Goal: Task Accomplishment & Management: Complete application form

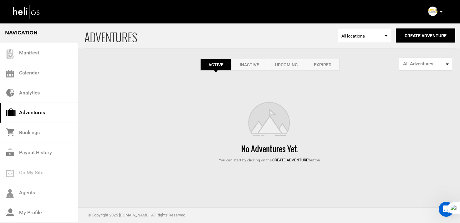
click at [323, 69] on link "Expired" at bounding box center [323, 65] width 34 height 12
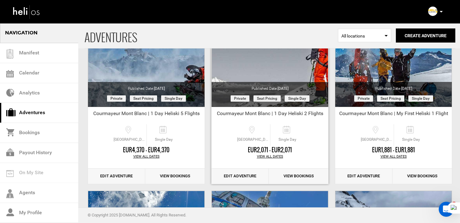
scroll to position [84, 0]
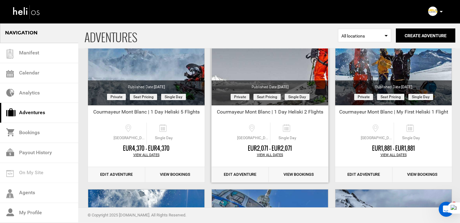
click at [241, 171] on link "Edit Adventure" at bounding box center [239, 174] width 57 height 15
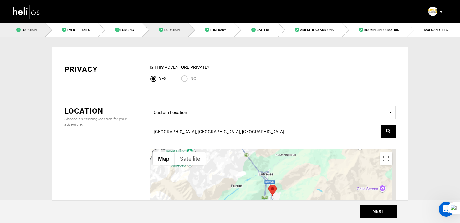
click at [176, 30] on span "Duration" at bounding box center [171, 29] width 15 height 3
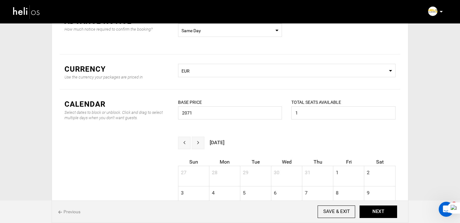
scroll to position [62, 0]
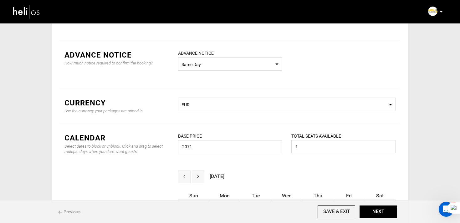
click at [199, 149] on input "2071" at bounding box center [230, 146] width 104 height 13
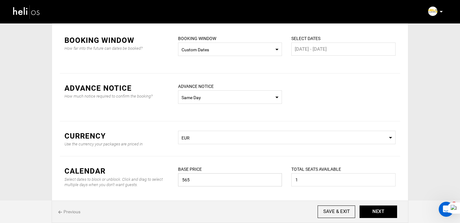
scroll to position [0, 0]
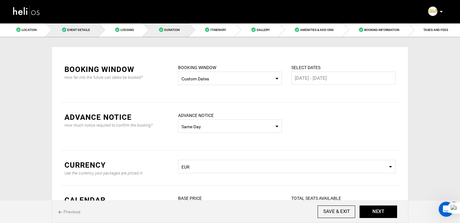
type input "565"
click at [73, 24] on link "Event Details" at bounding box center [72, 30] width 53 height 14
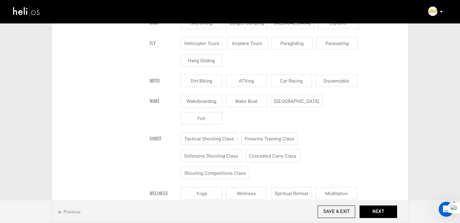
scroll to position [493, 0]
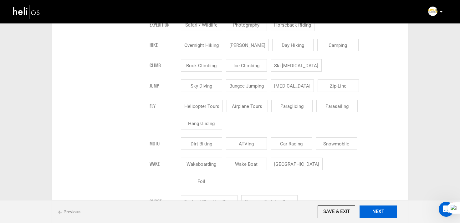
click at [378, 206] on button "NEXT" at bounding box center [378, 212] width 38 height 13
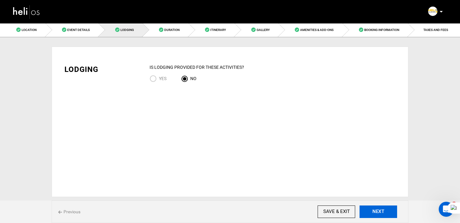
click at [378, 206] on button "NEXT" at bounding box center [378, 212] width 38 height 13
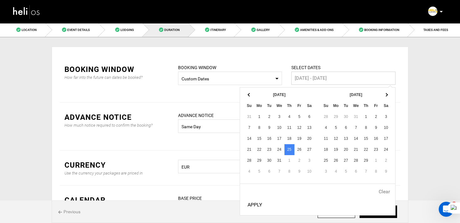
click at [303, 79] on input "25 Jan - 25 Jan" at bounding box center [343, 78] width 104 height 13
click at [387, 95] on span at bounding box center [385, 94] width 3 height 3
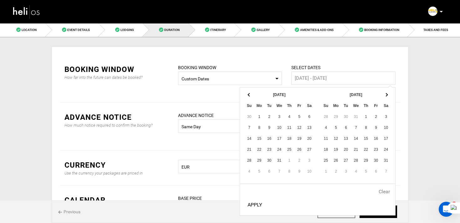
click at [387, 95] on span at bounding box center [385, 94] width 3 height 3
click at [388, 95] on th at bounding box center [386, 94] width 10 height 11
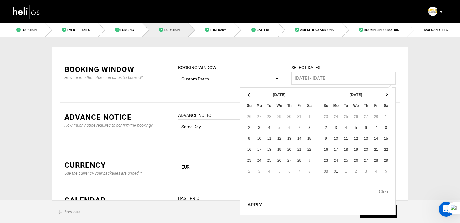
click at [388, 95] on th at bounding box center [386, 94] width 10 height 11
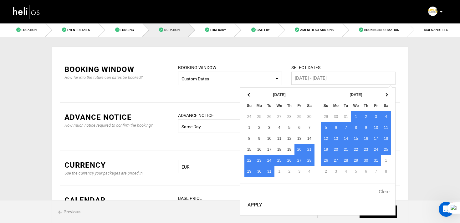
click at [256, 204] on button "Apply" at bounding box center [255, 205] width 20 height 16
type input "20 Dec - 15 May"
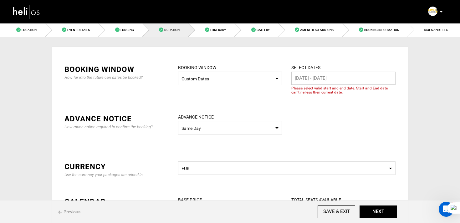
click at [339, 74] on input "20 Dec - 15 May" at bounding box center [343, 78] width 104 height 13
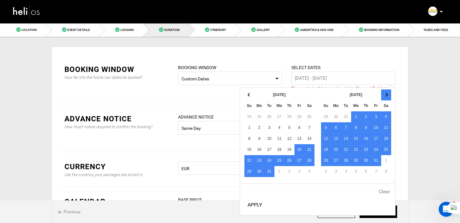
click at [387, 97] on th at bounding box center [386, 94] width 10 height 11
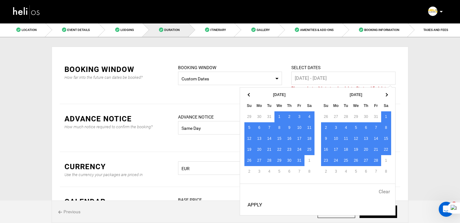
click at [387, 97] on th at bounding box center [386, 94] width 10 height 11
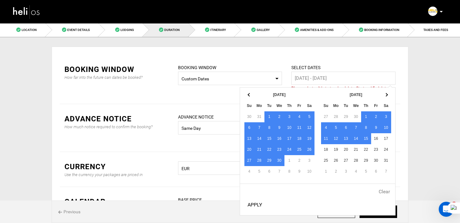
click at [387, 97] on th at bounding box center [386, 94] width 10 height 11
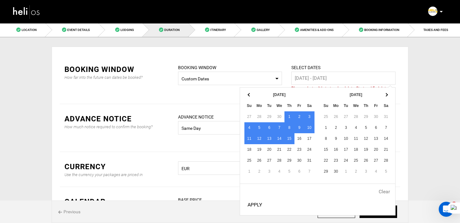
click at [387, 97] on th at bounding box center [386, 94] width 10 height 11
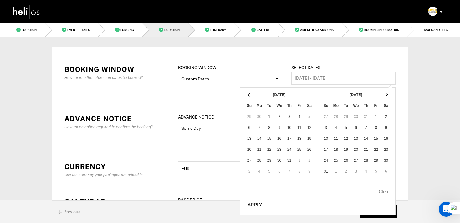
click at [387, 97] on th at bounding box center [386, 94] width 10 height 11
click at [388, 97] on th at bounding box center [386, 94] width 10 height 11
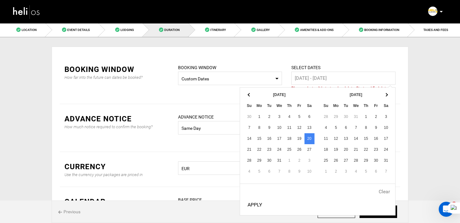
click at [388, 97] on th at bounding box center [386, 94] width 10 height 11
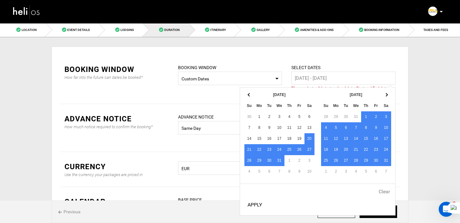
click at [254, 203] on button "Apply" at bounding box center [255, 205] width 20 height 16
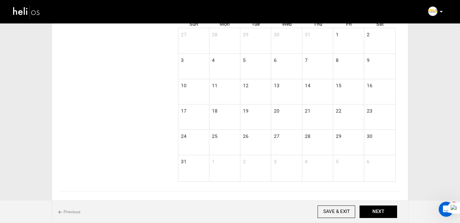
scroll to position [103, 0]
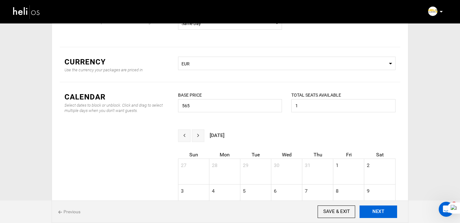
click at [380, 211] on button "NEXT" at bounding box center [378, 212] width 38 height 13
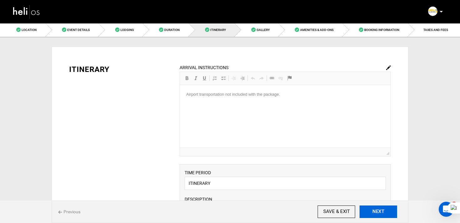
click at [381, 211] on button "NEXT" at bounding box center [378, 212] width 38 height 13
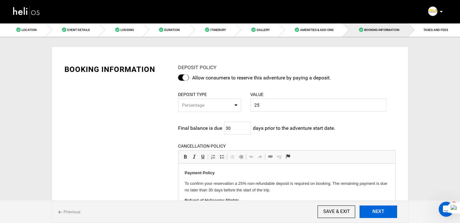
click at [381, 211] on button "NEXT" at bounding box center [378, 212] width 38 height 13
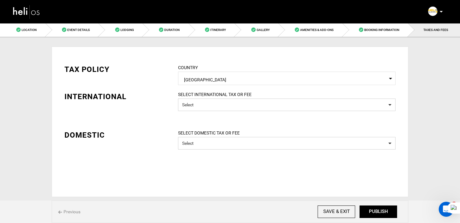
click at [381, 211] on button "PUBLISH" at bounding box center [378, 212] width 38 height 13
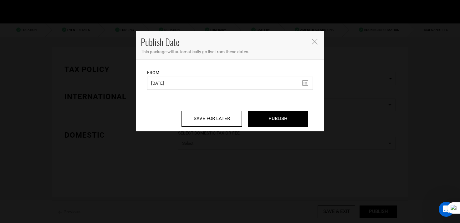
click at [316, 41] on icon "Close" at bounding box center [315, 42] width 6 height 6
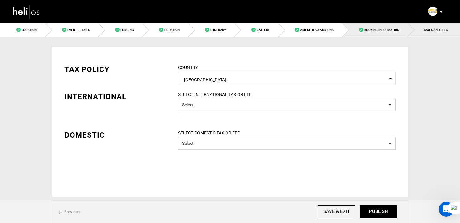
click at [378, 32] on link "Booking Information" at bounding box center [376, 30] width 66 height 14
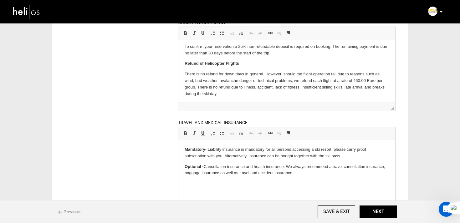
scroll to position [15, 0]
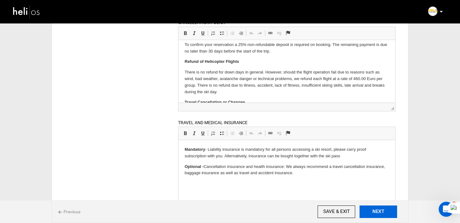
click at [380, 214] on button "NEXT" at bounding box center [378, 212] width 38 height 13
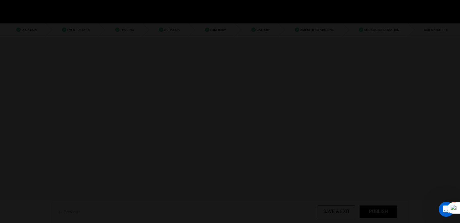
click at [380, 214] on div at bounding box center [230, 111] width 460 height 223
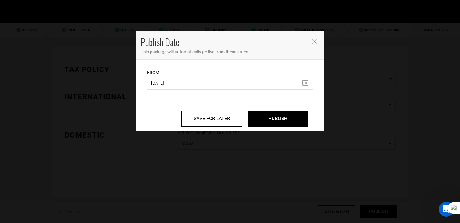
click at [380, 214] on div "Publish Date This package will automatically go live from these dates. From 11/…" at bounding box center [230, 111] width 460 height 223
click at [172, 79] on input "11/02/2023" at bounding box center [230, 83] width 166 height 13
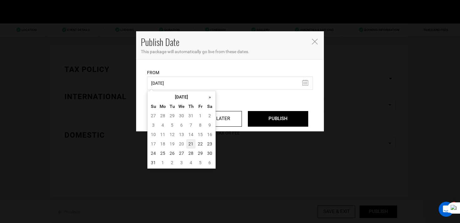
click at [192, 145] on td "21" at bounding box center [190, 143] width 9 height 9
type input "[DATE]"
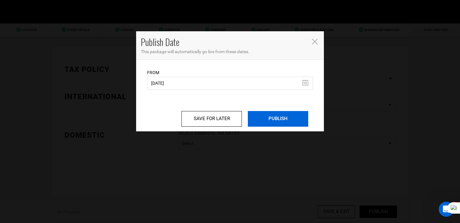
click at [264, 119] on input "PUBLISH" at bounding box center [278, 119] width 60 height 16
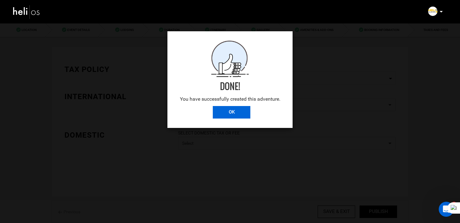
click at [230, 113] on input "OK" at bounding box center [232, 112] width 38 height 13
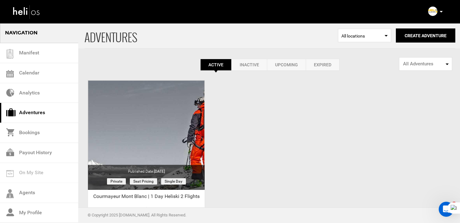
click at [317, 67] on link "Expired" at bounding box center [323, 65] width 34 height 12
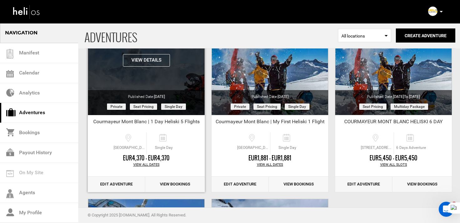
scroll to position [74, 0]
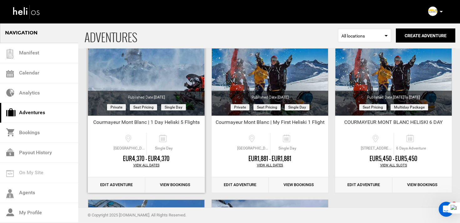
click at [122, 185] on link "Edit Adventure" at bounding box center [116, 184] width 57 height 15
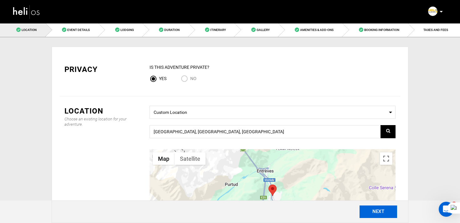
click at [388, 217] on button "NEXT" at bounding box center [378, 212] width 38 height 13
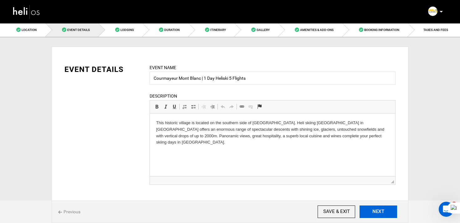
click at [388, 217] on button "NEXT" at bounding box center [378, 212] width 38 height 13
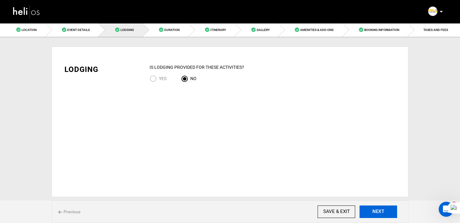
click at [388, 217] on button "NEXT" at bounding box center [378, 212] width 38 height 13
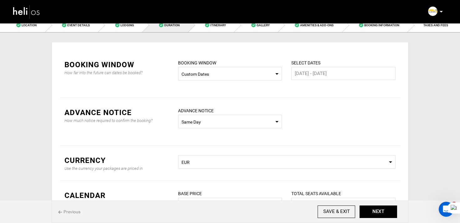
scroll to position [4, 0]
click at [324, 63] on div "SELECT DATES 25 Jan - 25 Jan Please select start and end date. Please select va…" at bounding box center [343, 70] width 104 height 21
click at [323, 72] on input "25 Jan - 25 Jan" at bounding box center [343, 74] width 104 height 13
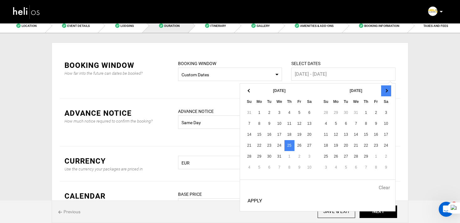
click at [384, 90] on th at bounding box center [386, 90] width 10 height 11
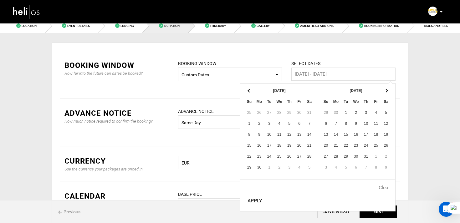
click at [384, 90] on th at bounding box center [386, 90] width 10 height 11
click at [387, 91] on th at bounding box center [386, 90] width 10 height 11
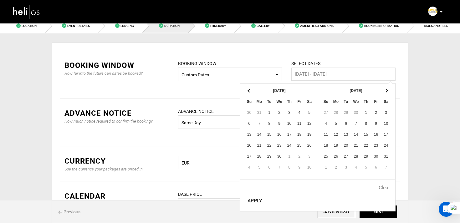
click at [387, 91] on th at bounding box center [386, 90] width 10 height 11
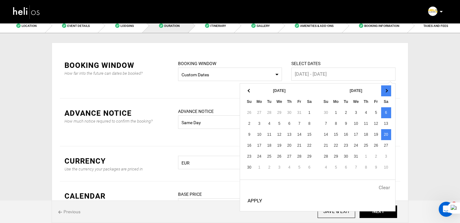
click at [388, 91] on th at bounding box center [386, 90] width 10 height 11
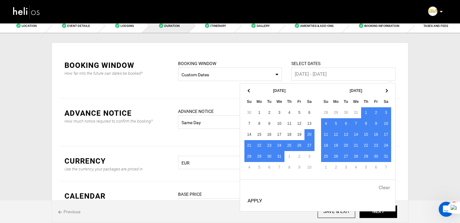
click at [253, 199] on button "Apply" at bounding box center [255, 201] width 20 height 16
type input "20 Dec - 15 May"
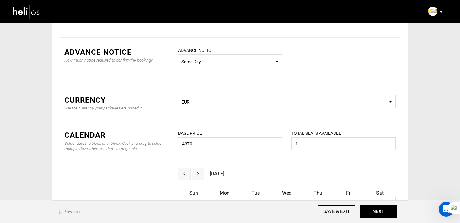
scroll to position [76, 0]
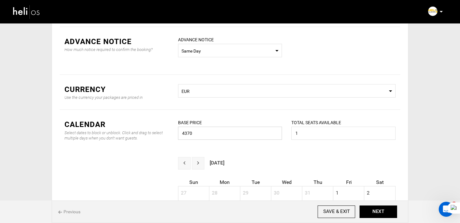
click at [220, 138] on input "4370" at bounding box center [230, 133] width 104 height 13
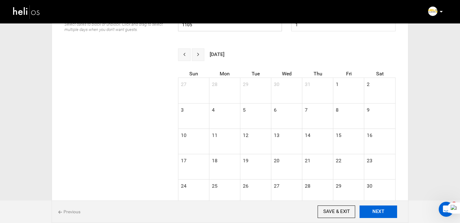
type input "1105"
click at [389, 213] on button "NEXT" at bounding box center [378, 212] width 38 height 13
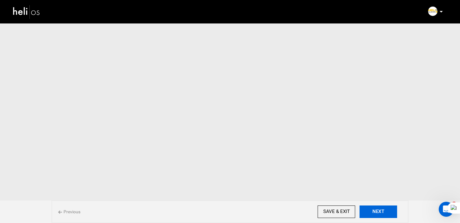
click at [389, 213] on button "NEXT" at bounding box center [378, 212] width 38 height 13
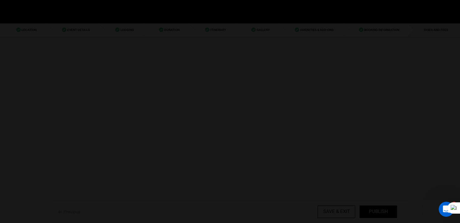
click at [389, 213] on div at bounding box center [230, 111] width 460 height 223
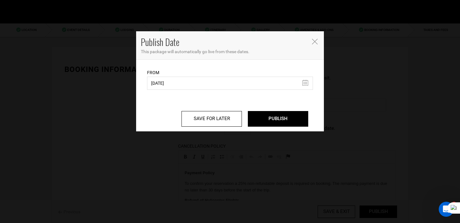
click at [165, 76] on div "From 11/02/2023 From Date needs to be future date. Please select From Date." at bounding box center [230, 79] width 166 height 21
click at [165, 89] on input "11/02/2023" at bounding box center [230, 83] width 166 height 13
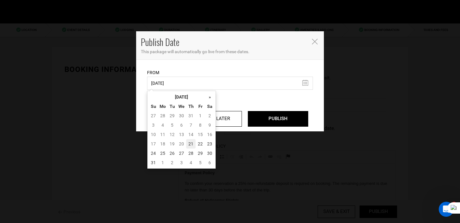
click at [192, 143] on td "21" at bounding box center [190, 143] width 9 height 9
type input "08/21/2025"
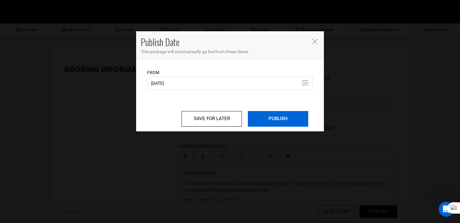
click at [291, 123] on input "PUBLISH" at bounding box center [278, 119] width 60 height 16
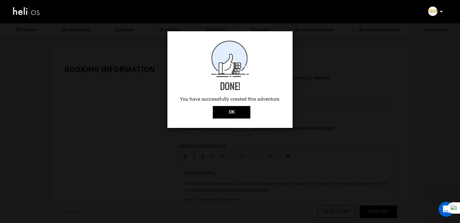
click at [245, 121] on div "Done! You have successfully created this adventure. OK" at bounding box center [229, 79] width 125 height 97
click at [239, 113] on input "OK" at bounding box center [232, 112] width 38 height 13
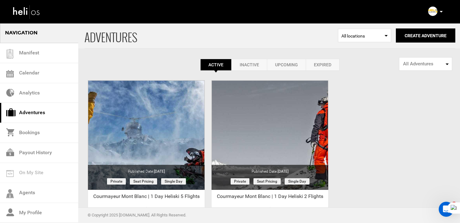
click at [320, 67] on link "Expired" at bounding box center [323, 65] width 34 height 12
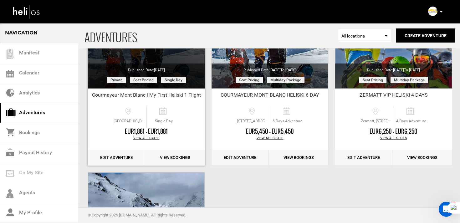
scroll to position [102, 0]
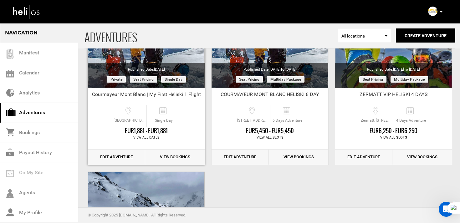
click at [124, 157] on link "Edit Adventure" at bounding box center [116, 157] width 57 height 15
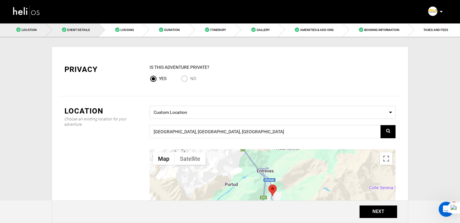
click at [72, 35] on link "Event Details" at bounding box center [72, 30] width 53 height 14
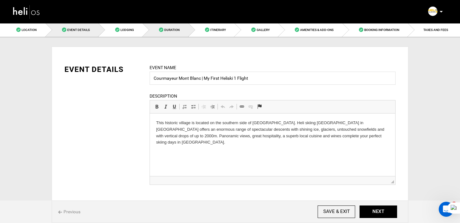
click at [164, 36] on link "Duration" at bounding box center [166, 30] width 46 height 14
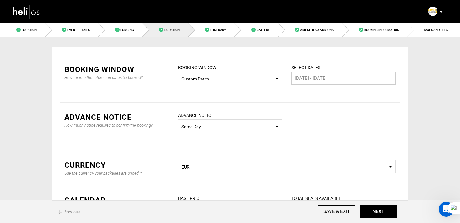
click at [304, 74] on input "22 Mar - 22 Mar" at bounding box center [343, 78] width 104 height 13
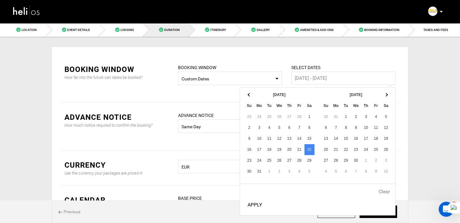
click at [396, 94] on div "BOOKING WINDOW How far into the future can dates be booked? BOOKING WINDOW Sele…" at bounding box center [230, 79] width 340 height 48
click at [353, 80] on input "22 Mar - 22 Mar" at bounding box center [343, 78] width 104 height 13
click at [380, 94] on th "Apr 2025" at bounding box center [356, 94] width 50 height 11
click at [386, 95] on span at bounding box center [385, 94] width 3 height 3
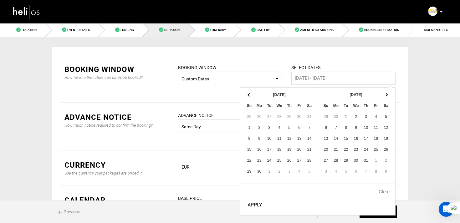
click at [386, 95] on span at bounding box center [385, 94] width 3 height 3
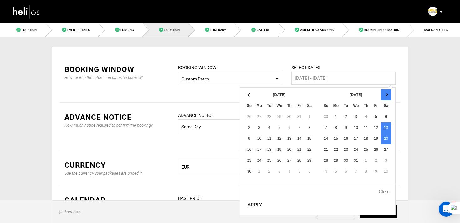
click at [387, 97] on th at bounding box center [386, 94] width 10 height 11
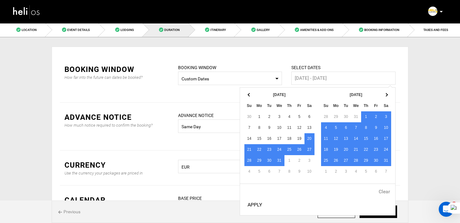
click at [256, 204] on button "Apply" at bounding box center [255, 205] width 20 height 16
type input "20 Dec - 15 May"
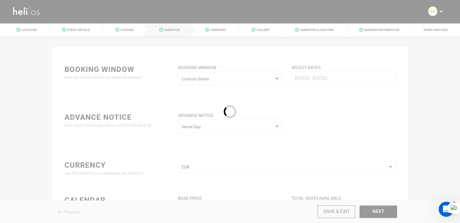
scroll to position [53, 0]
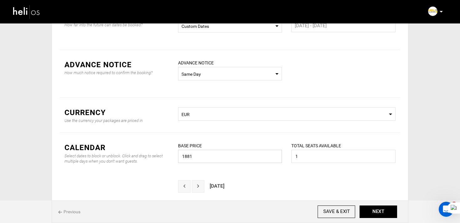
click at [198, 160] on input "1881" at bounding box center [230, 156] width 104 height 13
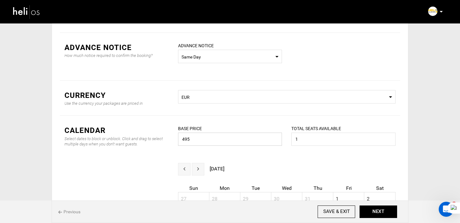
scroll to position [70, 0]
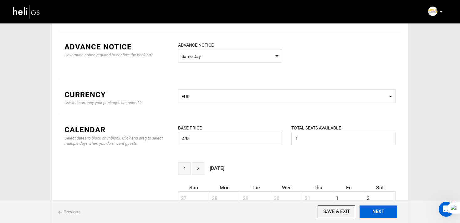
type input "495"
click at [373, 214] on button "NEXT" at bounding box center [378, 212] width 38 height 13
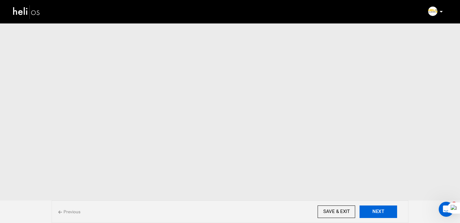
click at [373, 214] on button "NEXT" at bounding box center [378, 212] width 38 height 13
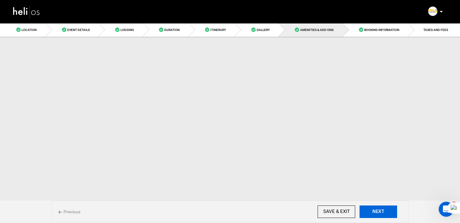
click at [373, 214] on button "NEXT" at bounding box center [378, 212] width 38 height 13
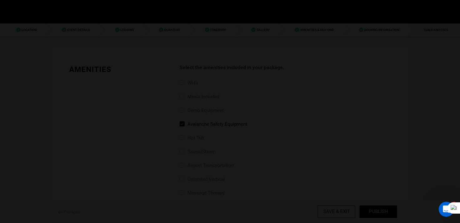
click at [373, 214] on div at bounding box center [230, 111] width 460 height 223
click at [0, 0] on div "Publish Date This package will automatically go live from these dates. From 01/…" at bounding box center [0, 0] width 0 height 0
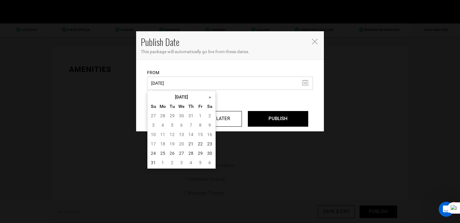
click at [168, 82] on input "01/24/2025" at bounding box center [230, 83] width 166 height 13
click at [189, 144] on td "21" at bounding box center [190, 143] width 9 height 9
type input "08/21/2025"
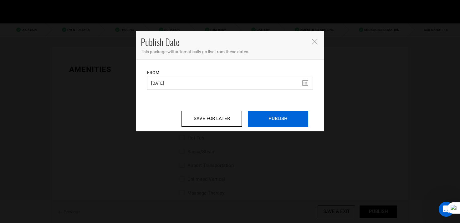
click at [270, 123] on input "PUBLISH" at bounding box center [278, 119] width 60 height 16
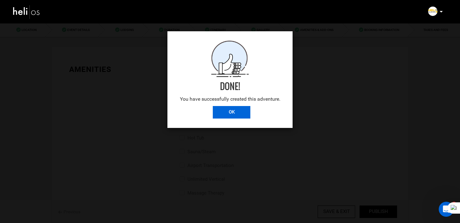
click at [227, 117] on input "OK" at bounding box center [232, 112] width 38 height 13
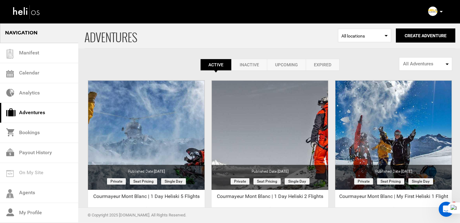
click at [439, 12] on p at bounding box center [441, 11] width 4 height 7
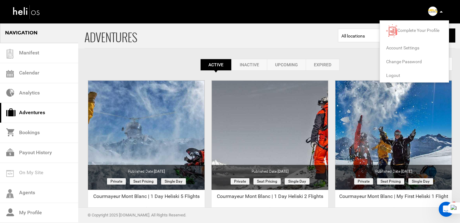
click at [396, 78] on li "Logout" at bounding box center [414, 76] width 69 height 14
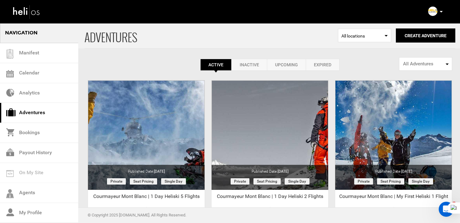
click at [399, 72] on div "ADVENTURES Select Location All locations Create Adventure Public Adventure This…" at bounding box center [230, 148] width 460 height 251
click at [441, 10] on p at bounding box center [441, 11] width 4 height 7
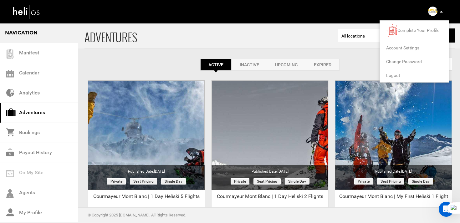
click at [393, 74] on span "Logout" at bounding box center [393, 75] width 14 height 5
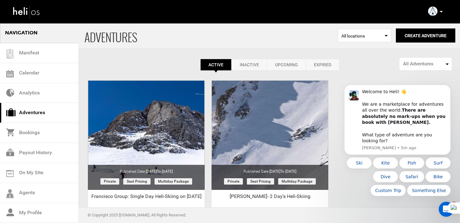
click at [319, 63] on link "Expired" at bounding box center [323, 65] width 34 height 12
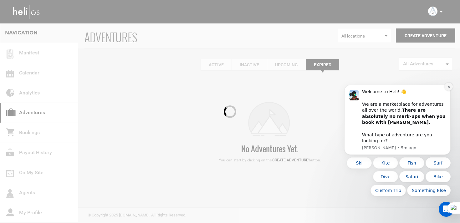
click at [448, 89] on icon "Dismiss notification" at bounding box center [448, 86] width 3 height 3
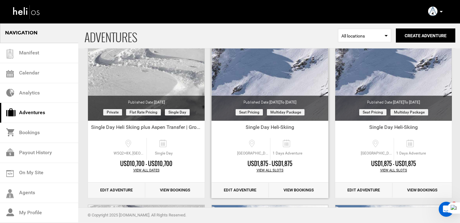
scroll to position [658, 0]
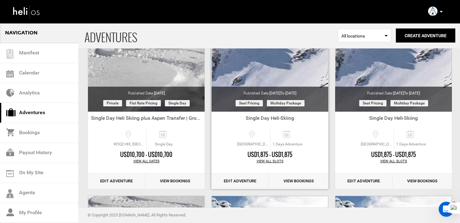
click at [238, 183] on link "Edit Adventure" at bounding box center [239, 181] width 57 height 15
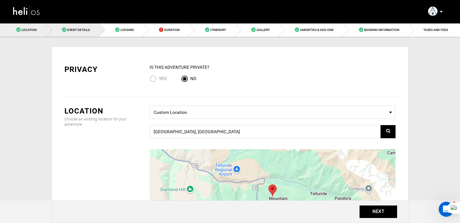
click at [80, 29] on span "Event Details" at bounding box center [78, 29] width 23 height 3
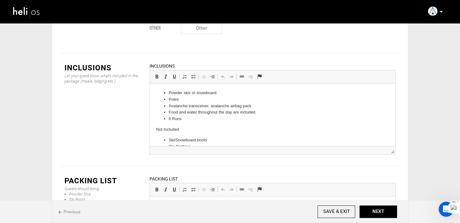
scroll to position [27, 0]
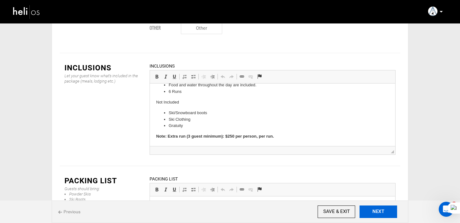
click at [378, 210] on button "NEXT" at bounding box center [378, 212] width 38 height 13
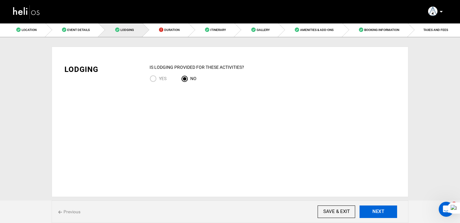
click at [378, 210] on button "NEXT" at bounding box center [378, 212] width 38 height 13
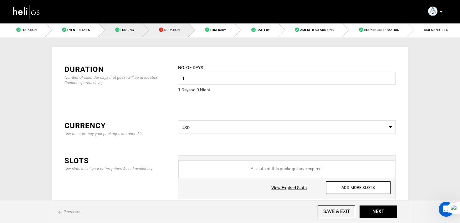
click at [135, 31] on link "Lodging" at bounding box center [121, 30] width 44 height 14
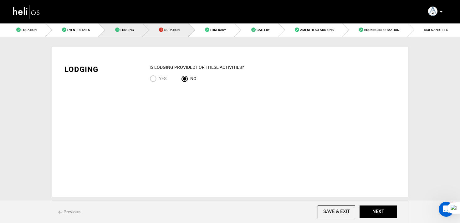
click at [168, 31] on span "Duration" at bounding box center [171, 29] width 15 height 3
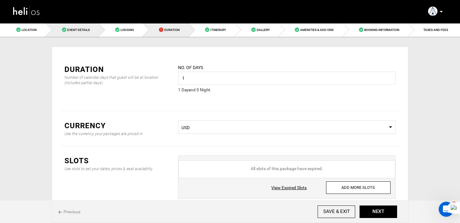
click at [84, 37] on link "Event Details" at bounding box center [72, 30] width 53 height 14
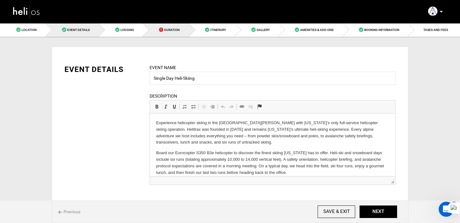
click at [165, 33] on link "Duration" at bounding box center [166, 30] width 46 height 14
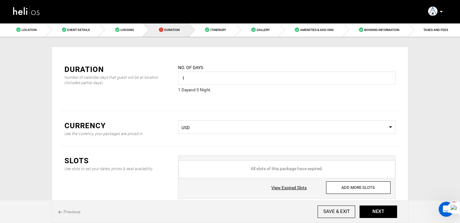
click at [298, 188] on link "View Expired Slots" at bounding box center [288, 188] width 35 height 6
click at [80, 33] on link "Event Details" at bounding box center [72, 30] width 53 height 14
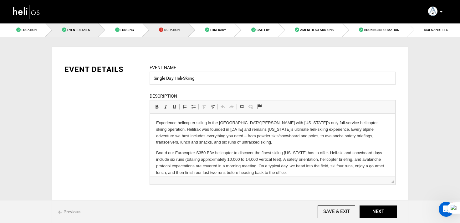
click at [175, 27] on link "Duration" at bounding box center [166, 30] width 46 height 14
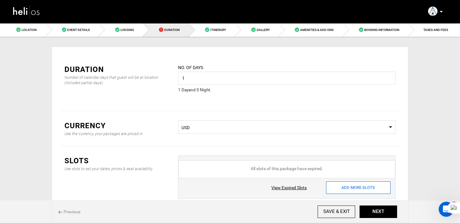
click at [354, 188] on input "ADD MORE SLOTS" at bounding box center [358, 187] width 64 height 13
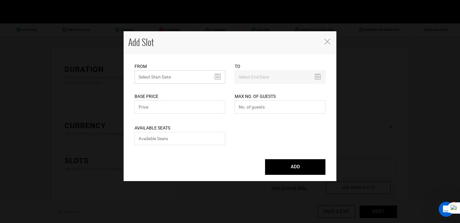
click at [171, 78] on input "text" at bounding box center [180, 76] width 91 height 13
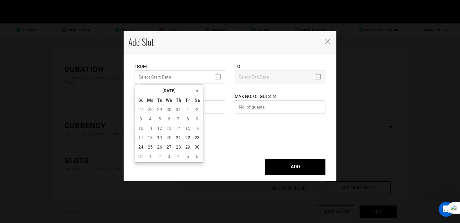
click at [175, 97] on th "Th" at bounding box center [178, 99] width 9 height 9
click at [176, 94] on th "[DATE]" at bounding box center [168, 90] width 47 height 9
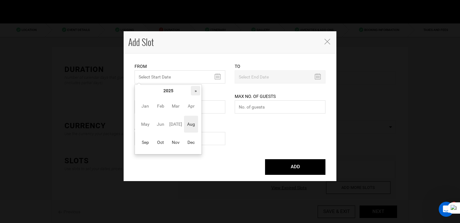
click at [200, 92] on th "»" at bounding box center [195, 90] width 9 height 9
click at [144, 126] on span "May" at bounding box center [145, 124] width 14 height 17
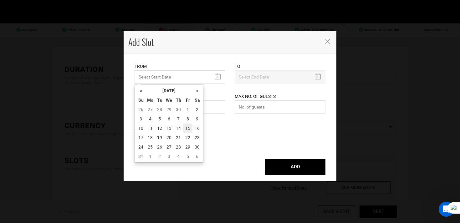
click at [190, 128] on td "15" at bounding box center [187, 128] width 9 height 9
type input "05/15/2026"
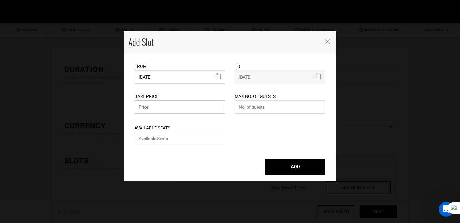
click at [154, 108] on input "text" at bounding box center [180, 106] width 91 height 13
type input "1975"
type input "0"
click at [265, 159] on button "ADD" at bounding box center [295, 167] width 60 height 16
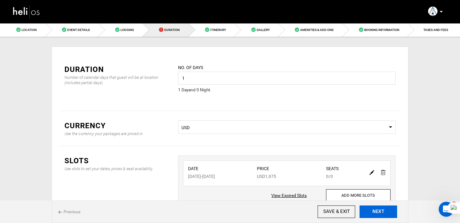
click at [371, 214] on button "NEXT" at bounding box center [378, 212] width 38 height 13
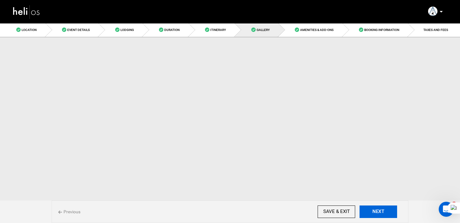
click at [371, 214] on button "NEXT" at bounding box center [378, 212] width 38 height 13
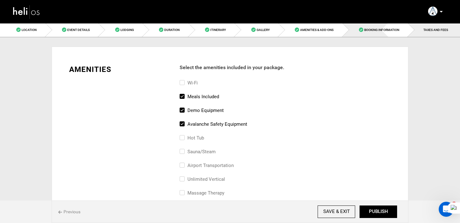
click at [384, 34] on link "Booking Information" at bounding box center [376, 30] width 66 height 14
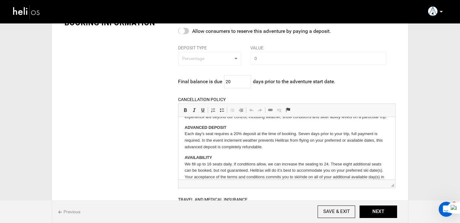
scroll to position [43, 0]
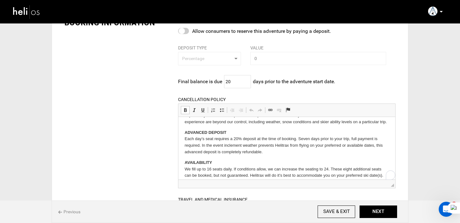
click at [185, 139] on p "ADVANCED DEPOSIT Each day’s seat requires a 20% deposit at the time of booking.…" at bounding box center [286, 142] width 204 height 26
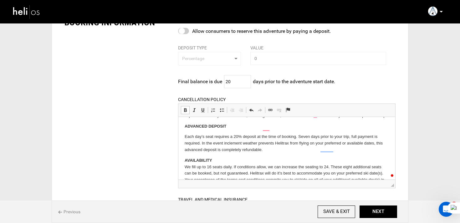
scroll to position [0, 0]
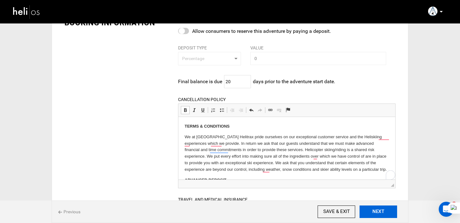
click at [383, 211] on button "NEXT" at bounding box center [378, 212] width 38 height 13
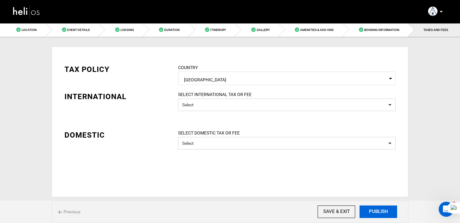
click at [383, 211] on button "PUBLISH" at bounding box center [378, 212] width 38 height 13
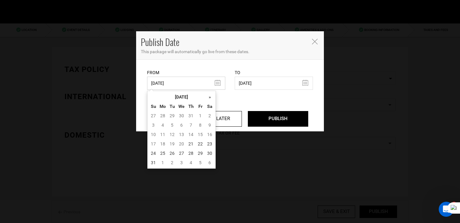
click at [176, 85] on input "10/09/2024" at bounding box center [186, 83] width 78 height 13
click at [192, 144] on td "21" at bounding box center [190, 143] width 9 height 9
type input "[DATE]"
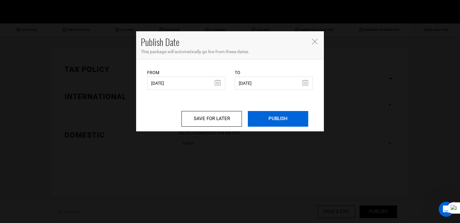
click at [283, 119] on input "PUBLISH" at bounding box center [278, 119] width 60 height 16
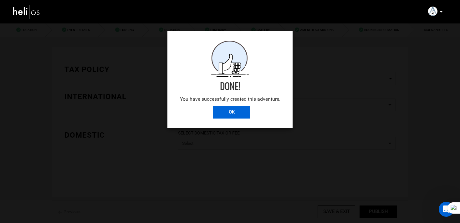
click at [229, 113] on input "OK" at bounding box center [232, 112] width 38 height 13
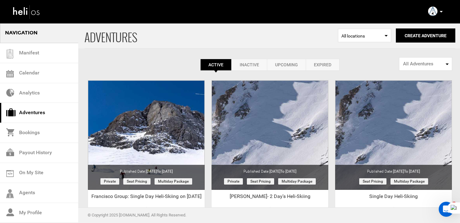
click at [317, 61] on link "Expired" at bounding box center [323, 65] width 34 height 12
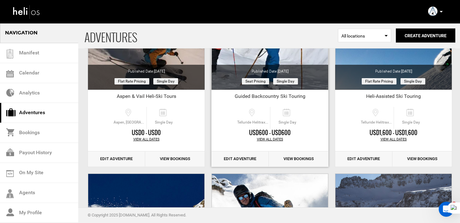
scroll to position [1455, 0]
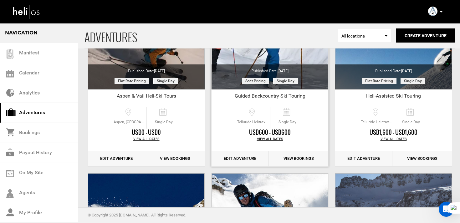
click at [255, 160] on link "Edit Adventure" at bounding box center [239, 158] width 57 height 15
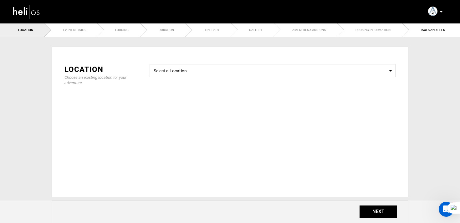
type input "Guided Backcountry Ski Touring"
checkbox input "true"
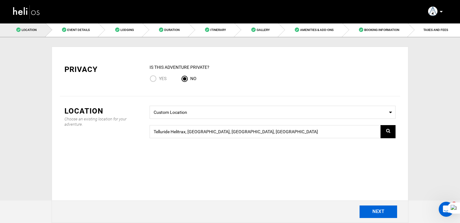
click at [382, 215] on button "NEXT" at bounding box center [378, 212] width 38 height 13
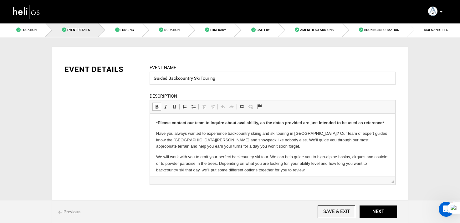
click at [155, 136] on html "*Please contact our team to inquire about availability, as the dates provided a…" at bounding box center [272, 170] width 245 height 113
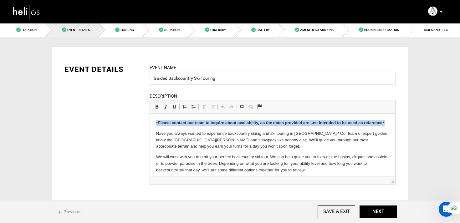
drag, startPoint x: 154, startPoint y: 135, endPoint x: 153, endPoint y: 116, distance: 18.2
click at [153, 116] on html "*Please contact our team to inquire about availability, as the dates provided a…" at bounding box center [272, 170] width 245 height 113
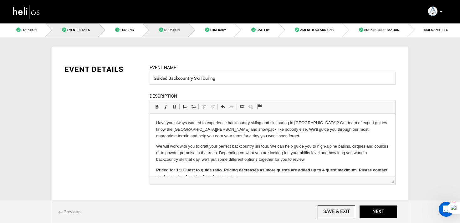
click at [169, 28] on span "Duration" at bounding box center [171, 29] width 15 height 3
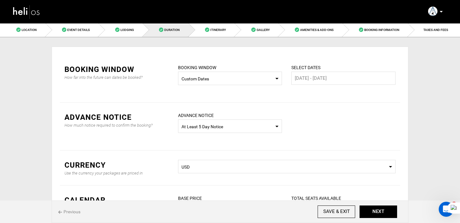
click at [38, 14] on img at bounding box center [27, 11] width 28 height 17
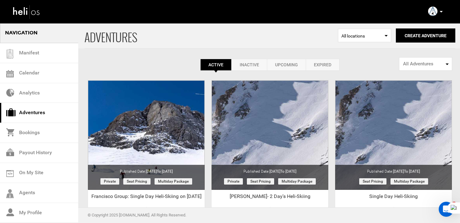
click at [439, 10] on p at bounding box center [441, 11] width 4 height 7
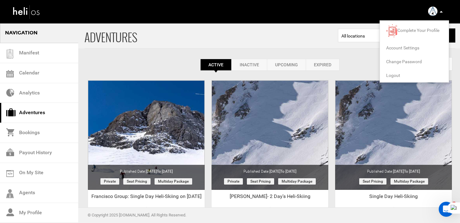
click at [394, 77] on span "Logout" at bounding box center [393, 75] width 14 height 5
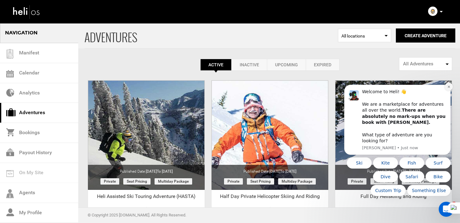
click at [445, 91] on button "Dismiss notification" at bounding box center [448, 87] width 8 height 8
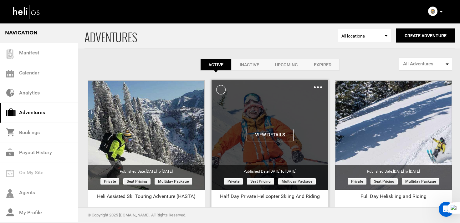
scroll to position [72, 0]
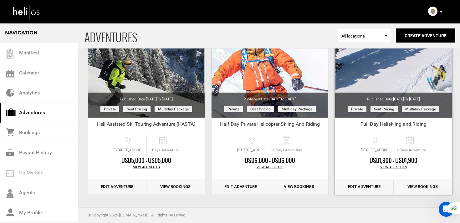
click at [378, 185] on link "Edit Adventure" at bounding box center [364, 186] width 58 height 15
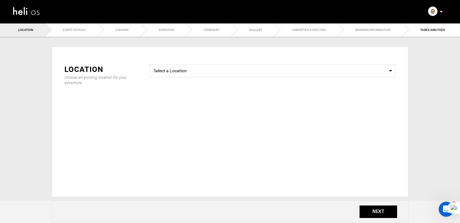
type input "Full Day Heliskiing and Riding"
checkbox input "true"
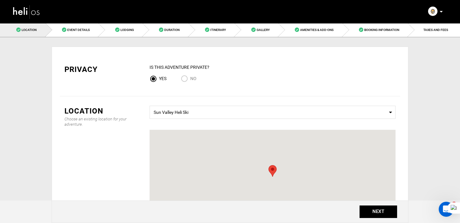
click at [188, 82] on input "No" at bounding box center [185, 79] width 9 height 8
radio input "true"
radio input "false"
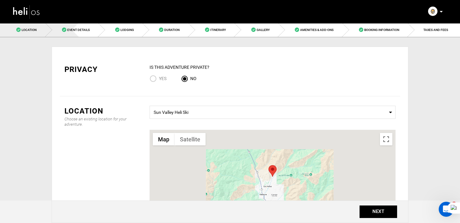
click at [88, 33] on link "Event Details" at bounding box center [72, 30] width 53 height 14
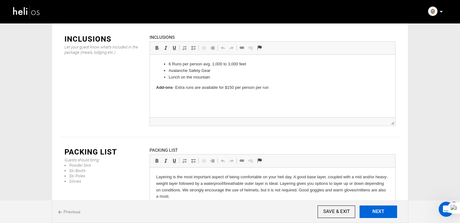
click at [387, 207] on button "NEXT" at bounding box center [378, 212] width 38 height 13
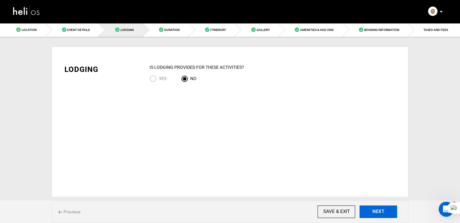
click at [387, 207] on button "NEXT" at bounding box center [378, 212] width 38 height 13
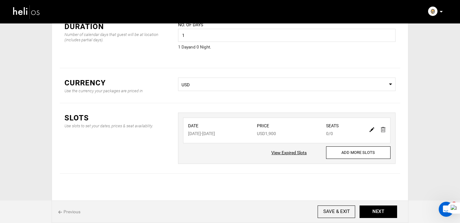
scroll to position [47, 0]
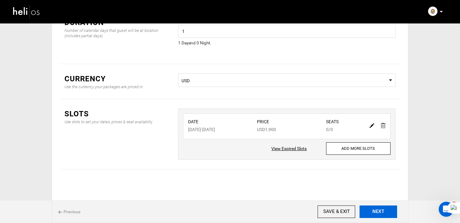
click at [380, 216] on button "NEXT" at bounding box center [378, 212] width 38 height 13
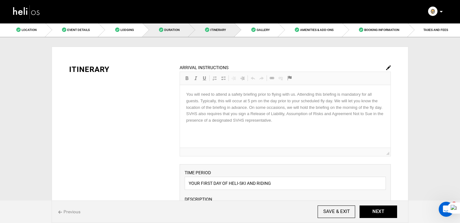
click at [171, 26] on link "Duration" at bounding box center [166, 30] width 46 height 14
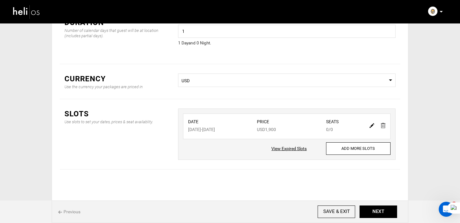
click at [370, 125] on img at bounding box center [371, 125] width 5 height 5
type input "03/13/2026"
type input "1900"
type input "0"
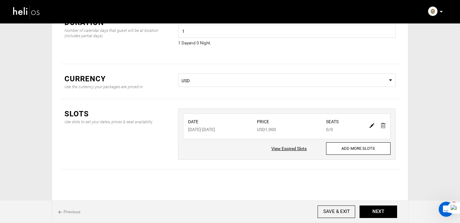
type input "0"
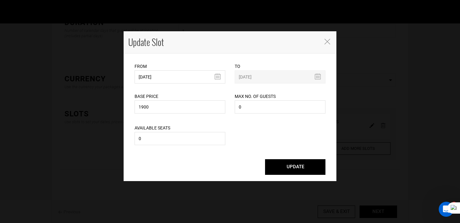
click at [191, 84] on div "Base Price 1900 Please enter a valid total price." at bounding box center [180, 100] width 91 height 32
click at [178, 81] on input "03/13/2026" at bounding box center [180, 76] width 91 height 13
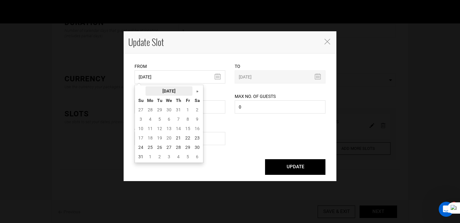
click at [177, 92] on th "[DATE]" at bounding box center [168, 90] width 47 height 9
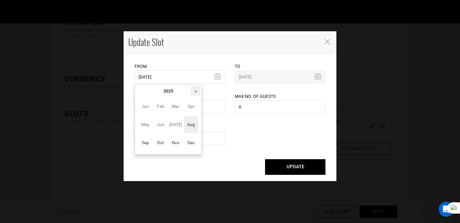
click at [198, 90] on th "»" at bounding box center [195, 90] width 9 height 9
click at [174, 106] on span "Mar" at bounding box center [176, 106] width 14 height 17
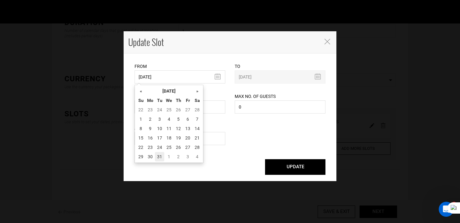
click at [156, 154] on td "31" at bounding box center [159, 156] width 9 height 9
type input "03/31/2026"
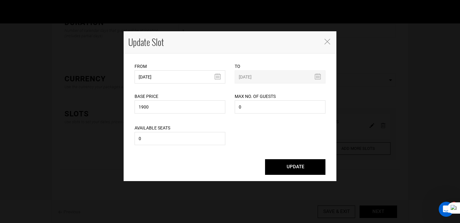
click at [292, 172] on button "UPDATE" at bounding box center [295, 167] width 60 height 16
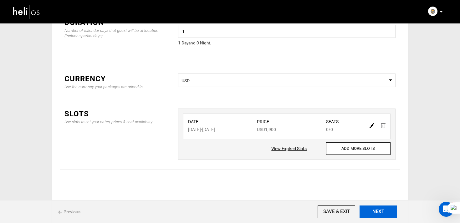
click at [372, 207] on button "NEXT" at bounding box center [378, 212] width 38 height 13
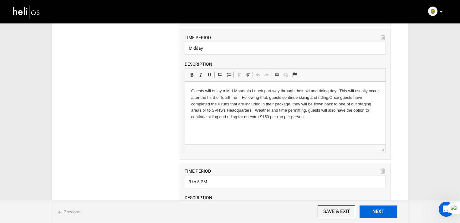
click at [382, 213] on button "NEXT" at bounding box center [378, 212] width 38 height 13
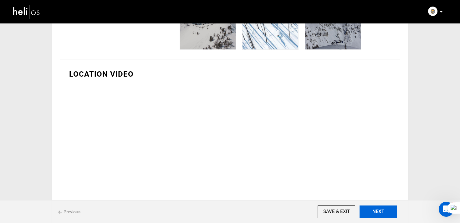
click at [393, 216] on button "NEXT" at bounding box center [378, 212] width 38 height 13
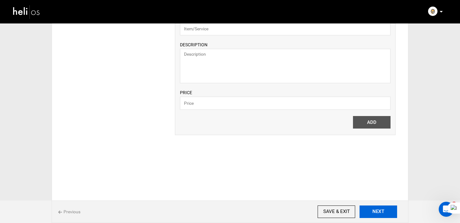
click at [378, 211] on button "NEXT" at bounding box center [378, 212] width 38 height 13
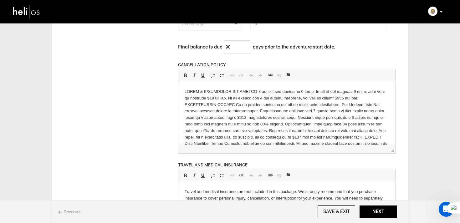
click at [256, 91] on p at bounding box center [286, 166] width 204 height 156
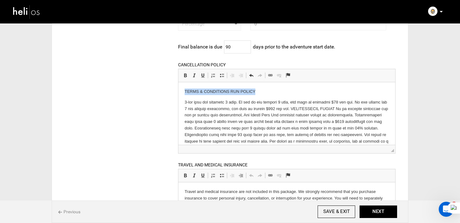
drag, startPoint x: 268, startPoint y: 93, endPoint x: 136, endPoint y: 93, distance: 132.6
click at [178, 93] on html "TERMS & CONDITIONS RUN POLICY" at bounding box center [286, 168] width 217 height 173
click at [184, 75] on span at bounding box center [185, 75] width 5 height 5
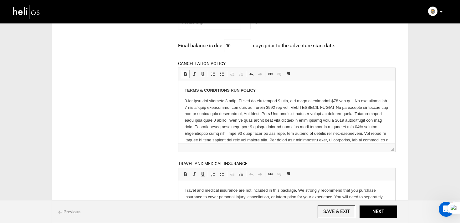
click at [260, 95] on body "TERMS & CONDITIONS RUN POLICY" at bounding box center [286, 167] width 204 height 160
drag, startPoint x: 181, startPoint y: 99, endPoint x: 178, endPoint y: 70, distance: 29.6
click at [178, 81] on html "TERMS & CONDITIONS RUN POLICY" at bounding box center [286, 167] width 217 height 173
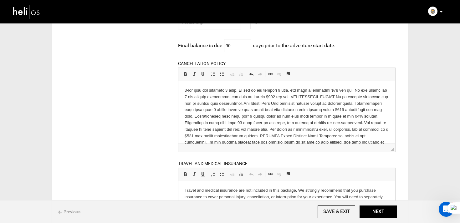
click at [290, 96] on p at bounding box center [286, 162] width 204 height 150
click at [250, 73] on span at bounding box center [251, 74] width 5 height 5
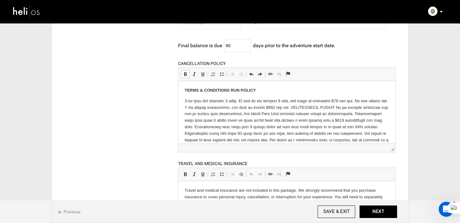
click at [289, 106] on p at bounding box center [286, 173] width 204 height 150
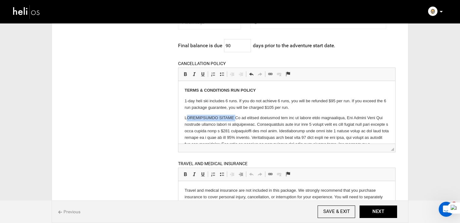
drag, startPoint x: 231, startPoint y: 118, endPoint x: 145, endPoint y: 115, distance: 85.8
click at [178, 115] on html "TERMS & CONDITIONS RUN POLICY 1-day heli ski includes 6 runs. If you do not ach…" at bounding box center [286, 172] width 217 height 183
click at [183, 74] on span at bounding box center [185, 74] width 5 height 5
click at [233, 118] on p "CANCELLATION POLICY" at bounding box center [286, 185] width 204 height 143
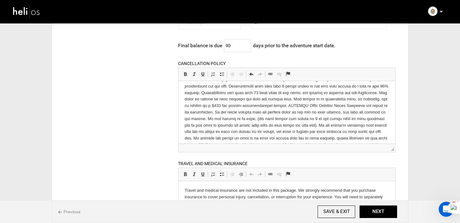
click at [293, 106] on p at bounding box center [286, 138] width 204 height 137
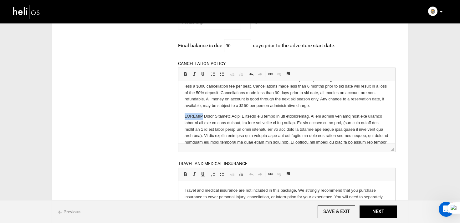
drag, startPoint x: 204, startPoint y: 117, endPoint x: 161, endPoint y: 117, distance: 42.5
click at [178, 117] on html "TERMS & CONDITIONS RUN POLICY 1-day heli ski includes 6 runs. If you do not ach…" at bounding box center [286, 124] width 217 height 198
click at [184, 72] on span at bounding box center [185, 74] width 5 height 5
click at [205, 115] on p "REFUNDS" at bounding box center [286, 165] width 204 height 104
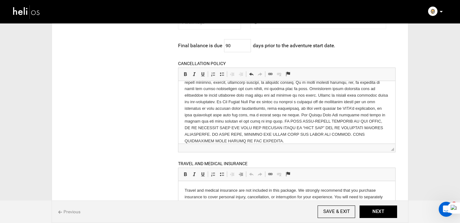
scroll to position [146, 0]
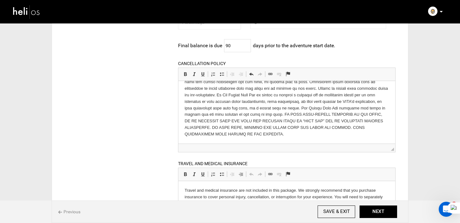
click at [256, 114] on p at bounding box center [286, 85] width 204 height 104
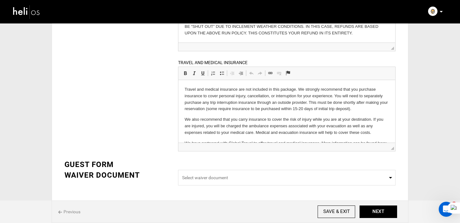
scroll to position [17, 0]
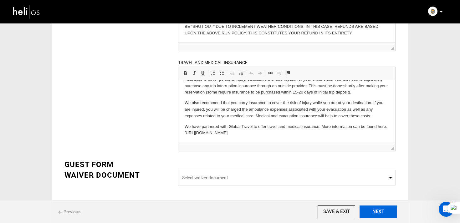
click at [379, 209] on button "NEXT" at bounding box center [378, 212] width 38 height 13
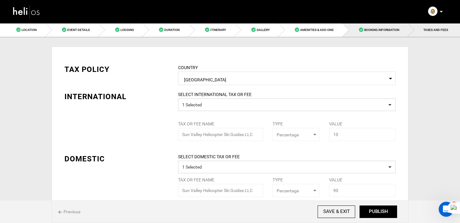
click at [379, 24] on link "Booking Information" at bounding box center [376, 30] width 66 height 14
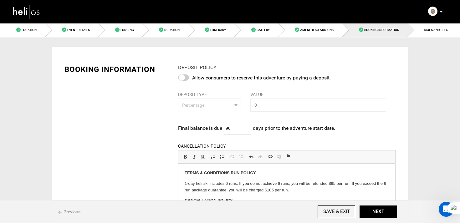
scroll to position [68, 0]
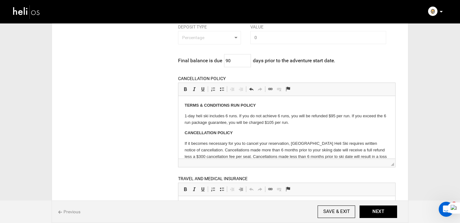
click at [214, 143] on p "If it becomes necessary for you to cancel your reservation, Sun Valley Heli Ski…" at bounding box center [286, 159] width 204 height 39
click at [222, 139] on body "TERMS & CONDITIONS RUN POLICY 1-day heli ski includes 6 runs. If you do not ach…" at bounding box center [286, 202] width 204 height 200
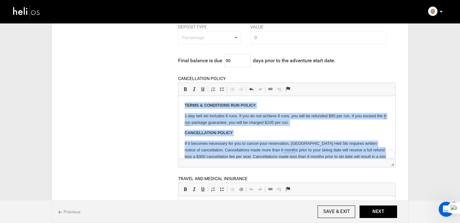
copy body "TERMS & CONDITIONS RUN POLICY 1-day heli ski includes 6 runs. If you do not ach…"
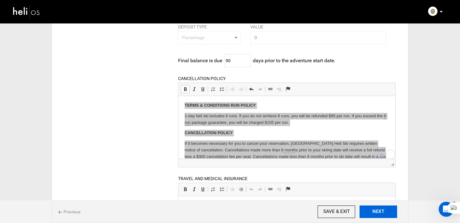
click at [382, 211] on button "NEXT" at bounding box center [378, 212] width 38 height 13
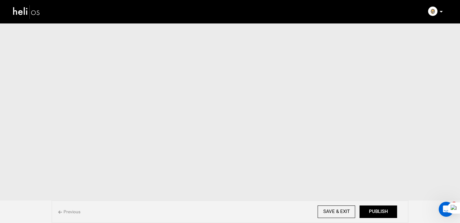
click at [382, 211] on button "PUBLISH" at bounding box center [378, 212] width 38 height 13
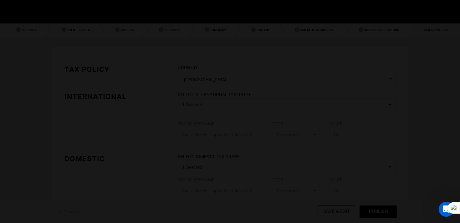
click at [382, 211] on div at bounding box center [230, 111] width 460 height 223
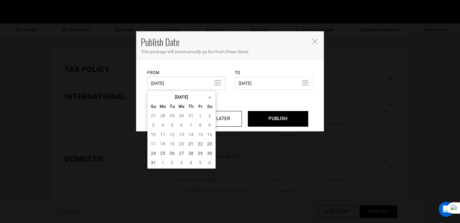
click at [166, 84] on input "03/04/2025" at bounding box center [186, 83] width 78 height 13
click at [188, 140] on td "21" at bounding box center [190, 143] width 9 height 9
type input "08/21/2025"
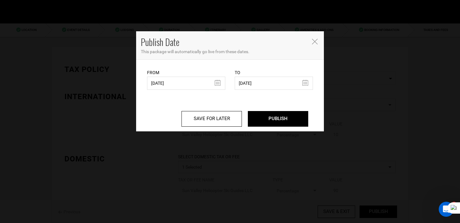
click at [314, 39] on icon "Close" at bounding box center [315, 42] width 6 height 6
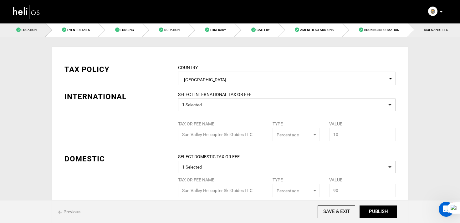
click at [42, 32] on link "Location" at bounding box center [23, 30] width 46 height 14
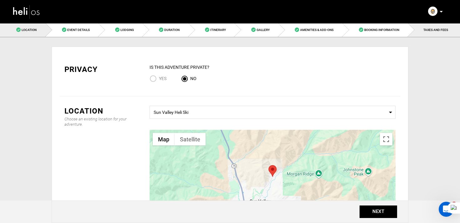
click at [435, 32] on link "TAXES AND FEES" at bounding box center [434, 30] width 52 height 14
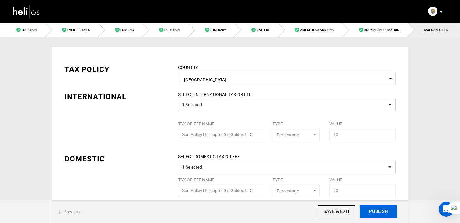
click at [368, 211] on button "PUBLISH" at bounding box center [378, 212] width 38 height 13
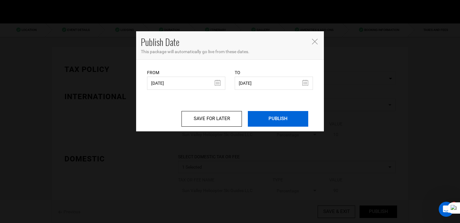
click at [273, 125] on input "PUBLISH" at bounding box center [278, 119] width 60 height 16
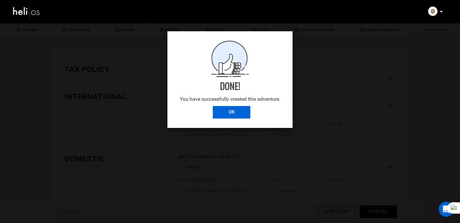
click at [230, 110] on input "OK" at bounding box center [232, 112] width 38 height 13
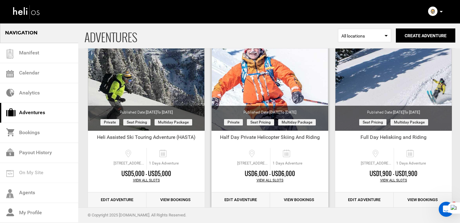
scroll to position [72, 0]
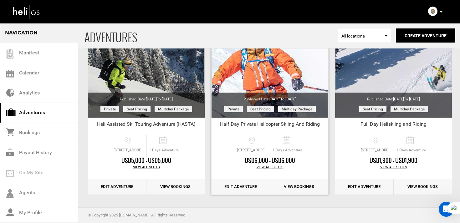
click at [249, 190] on link "Edit Adventure" at bounding box center [240, 186] width 58 height 15
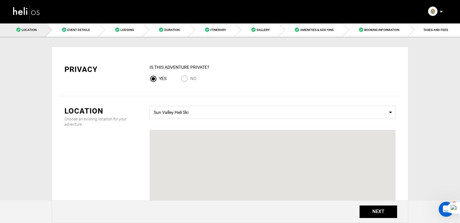
click at [192, 77] on span "No" at bounding box center [193, 78] width 6 height 5
click at [190, 77] on input "No" at bounding box center [185, 79] width 9 height 8
radio input "true"
radio input "false"
click at [84, 29] on span "Event Details" at bounding box center [78, 29] width 23 height 3
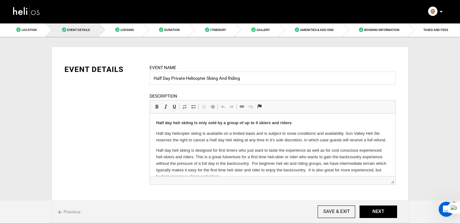
click at [170, 27] on link "Duration" at bounding box center [166, 30] width 46 height 14
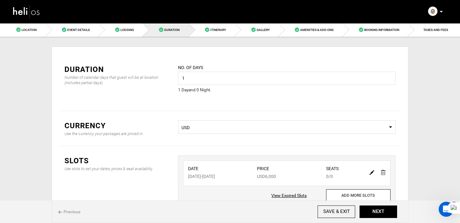
scroll to position [47, 0]
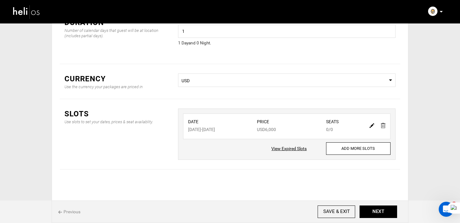
click at [371, 124] on img at bounding box center [371, 125] width 5 height 5
type input "03/15/2026"
type input "6000"
type input "0"
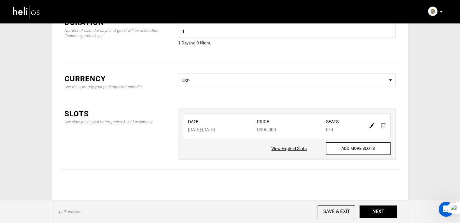
type input "0"
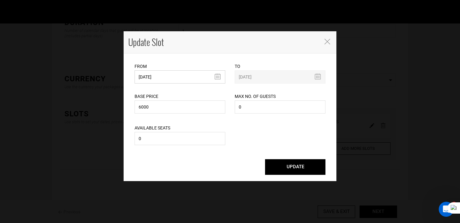
click at [157, 76] on input "03/15/2026" at bounding box center [180, 76] width 91 height 13
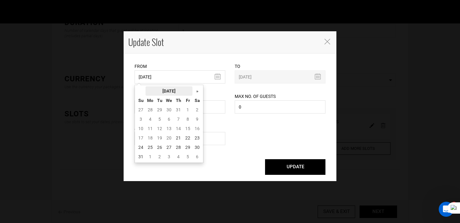
click at [175, 90] on th "August 2025" at bounding box center [168, 90] width 47 height 9
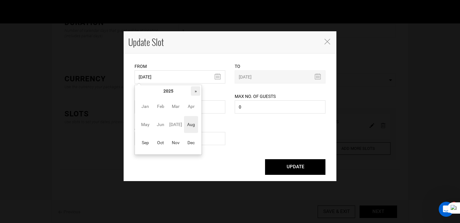
click at [197, 91] on th "»" at bounding box center [195, 90] width 9 height 9
click at [194, 107] on span "Apr" at bounding box center [191, 106] width 14 height 17
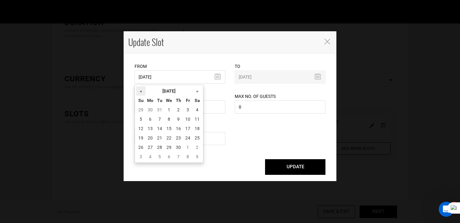
click at [142, 90] on th "«" at bounding box center [140, 90] width 9 height 9
click at [160, 157] on td "31" at bounding box center [159, 156] width 9 height 9
type input "03/31/2026"
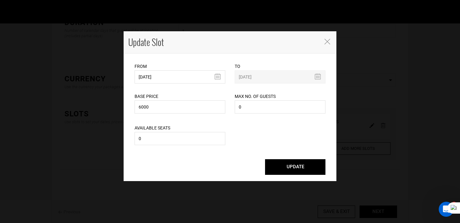
click at [289, 164] on button "UPDATE" at bounding box center [295, 167] width 60 height 16
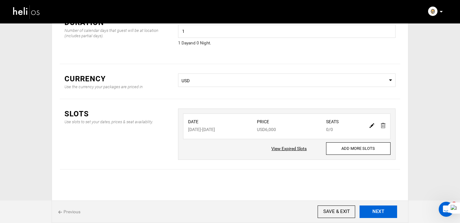
click at [381, 209] on button "NEXT" at bounding box center [378, 212] width 38 height 13
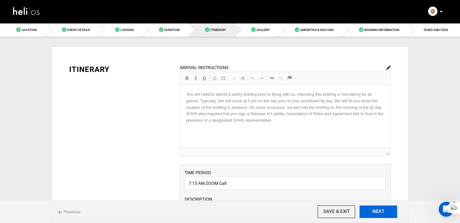
click at [381, 209] on button "NEXT" at bounding box center [378, 212] width 38 height 13
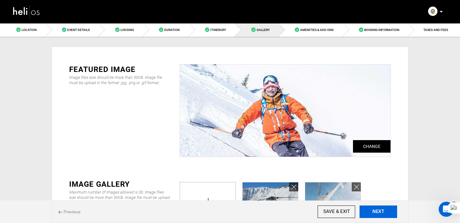
click at [381, 209] on button "NEXT" at bounding box center [378, 212] width 38 height 13
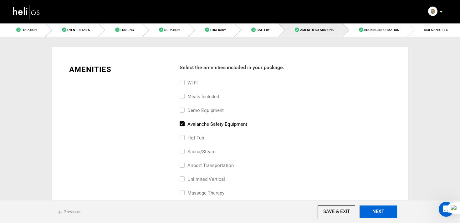
click at [381, 209] on button "NEXT" at bounding box center [378, 212] width 38 height 13
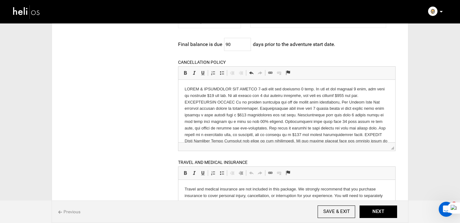
scroll to position [143, 0]
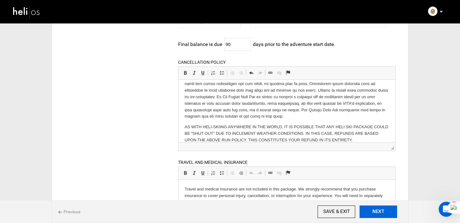
click at [384, 212] on button "NEXT" at bounding box center [378, 212] width 38 height 13
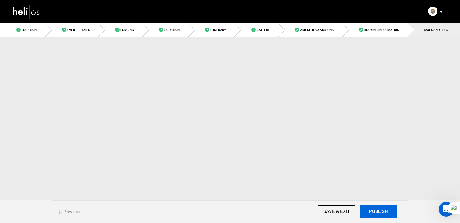
click at [384, 212] on button "PUBLISH" at bounding box center [378, 212] width 38 height 13
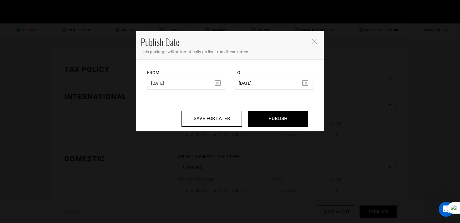
click at [166, 91] on div "SAVE FOR LATER PUBLISH" at bounding box center [229, 111] width 175 height 42
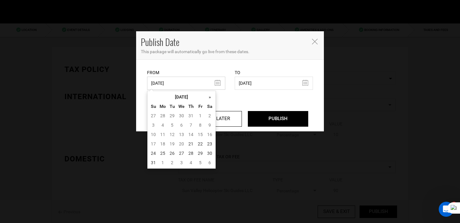
click at [167, 88] on input "03/03/2025" at bounding box center [186, 83] width 78 height 13
click at [190, 145] on td "21" at bounding box center [190, 143] width 9 height 9
type input "08/21/2025"
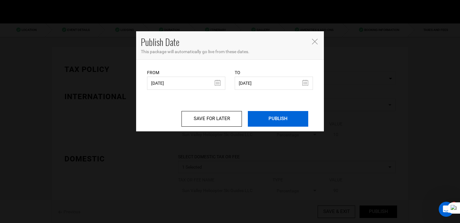
click at [275, 123] on input "PUBLISH" at bounding box center [278, 119] width 60 height 16
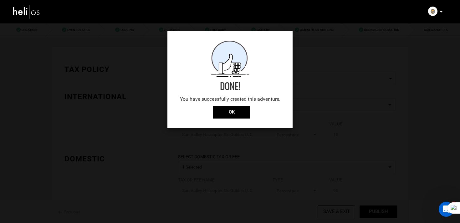
click at [237, 120] on div "Done! You have successfully created this adventure. OK" at bounding box center [229, 79] width 125 height 97
click at [240, 112] on input "OK" at bounding box center [232, 112] width 38 height 13
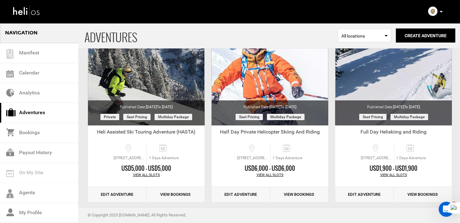
scroll to position [72, 0]
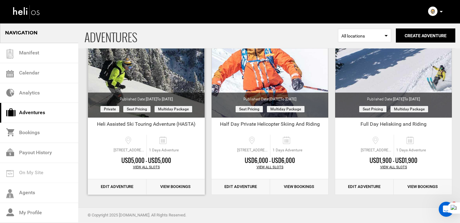
click at [124, 187] on link "Edit Adventure" at bounding box center [117, 186] width 58 height 15
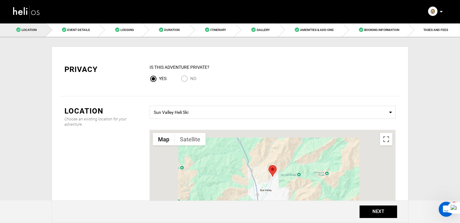
click at [185, 77] on input "No" at bounding box center [185, 79] width 9 height 8
radio input "true"
radio input "false"
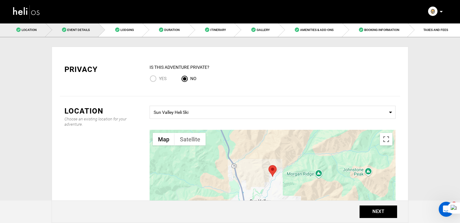
click at [70, 32] on link "Event Details" at bounding box center [72, 30] width 53 height 14
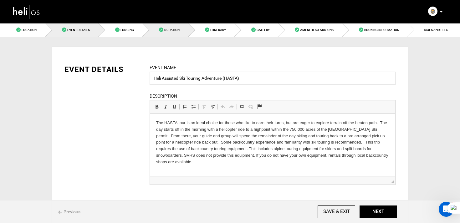
click at [169, 26] on link "Duration" at bounding box center [166, 30] width 46 height 14
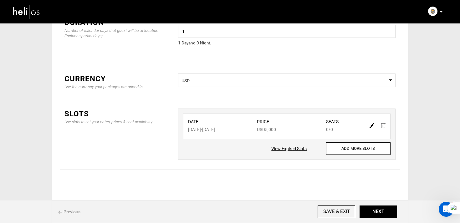
click at [370, 125] on img at bounding box center [371, 125] width 5 height 5
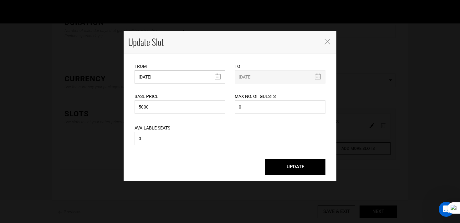
click at [186, 81] on input "03/13/2026" at bounding box center [180, 76] width 91 height 13
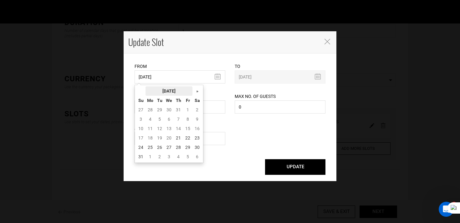
click at [179, 89] on th "August 2025" at bounding box center [168, 90] width 47 height 9
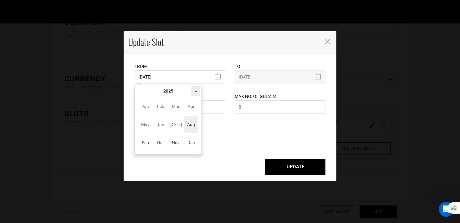
click at [197, 89] on th "»" at bounding box center [195, 90] width 9 height 9
click at [180, 109] on span "Mar" at bounding box center [176, 106] width 14 height 17
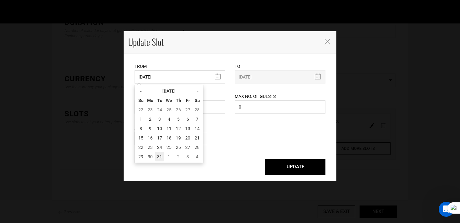
click at [160, 157] on td "31" at bounding box center [159, 156] width 9 height 9
type input "03/31/2026"
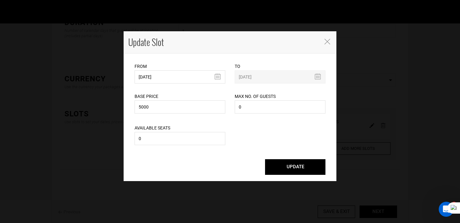
click at [287, 169] on button "UPDATE" at bounding box center [295, 167] width 60 height 16
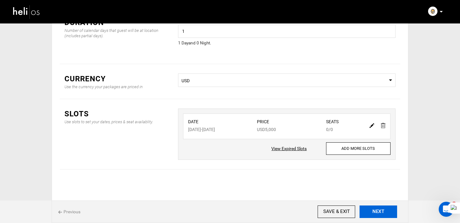
click at [378, 211] on button "NEXT" at bounding box center [378, 212] width 38 height 13
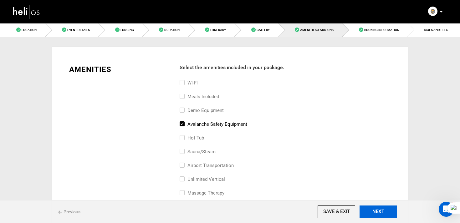
click at [378, 211] on button "NEXT" at bounding box center [378, 212] width 38 height 13
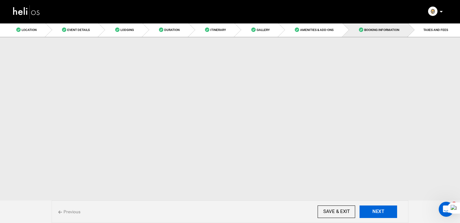
click at [378, 211] on button "NEXT" at bounding box center [378, 212] width 38 height 13
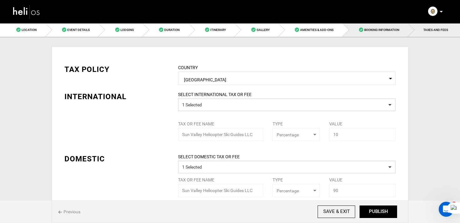
click at [374, 26] on link "Booking Information" at bounding box center [376, 30] width 66 height 14
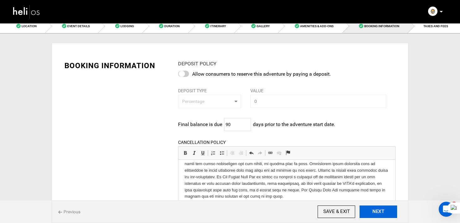
click at [376, 216] on button "NEXT" at bounding box center [378, 212] width 38 height 13
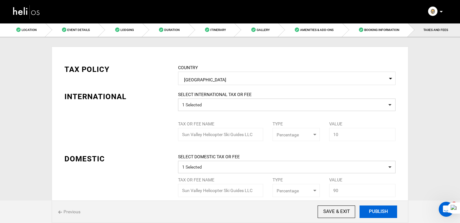
click at [376, 211] on button "PUBLISH" at bounding box center [378, 212] width 38 height 13
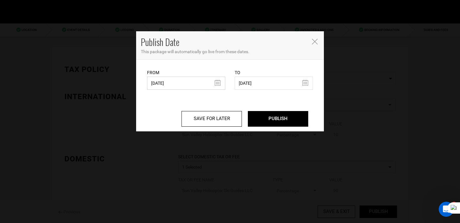
click at [176, 84] on input "03/04/2025" at bounding box center [186, 83] width 78 height 13
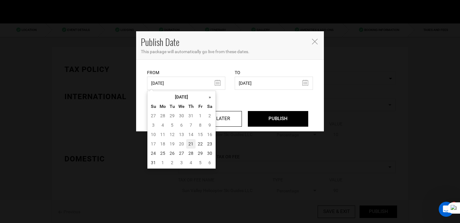
click at [189, 144] on td "21" at bounding box center [190, 143] width 9 height 9
type input "08/21/2025"
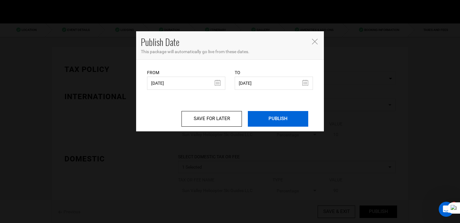
click at [287, 123] on input "PUBLISH" at bounding box center [278, 119] width 60 height 16
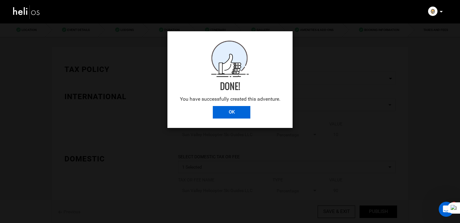
click at [234, 111] on input "OK" at bounding box center [232, 112] width 38 height 13
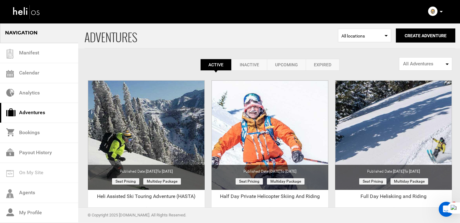
click at [439, 12] on icon at bounding box center [440, 12] width 3 height 2
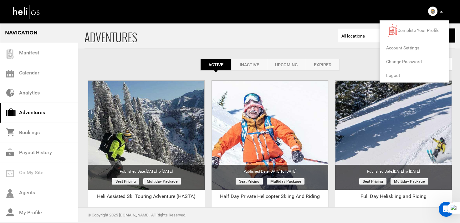
click at [392, 73] on span "Logout" at bounding box center [393, 75] width 14 height 5
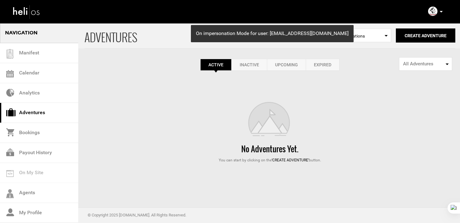
click at [318, 72] on div "ADVENTURES Select Location All locations Create Adventure Public Adventure This…" at bounding box center [230, 93] width 460 height 140
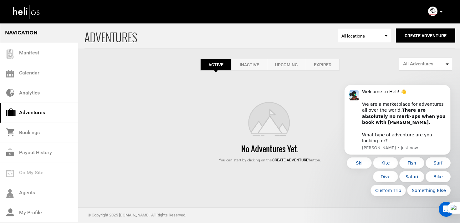
click at [331, 65] on link "Expired" at bounding box center [323, 65] width 34 height 12
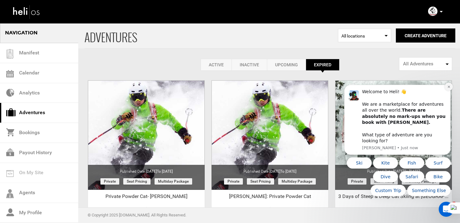
click at [449, 88] on icon "Dismiss notification" at bounding box center [448, 87] width 2 height 2
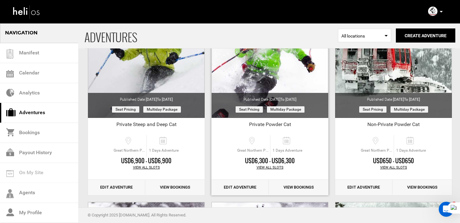
scroll to position [285, 0]
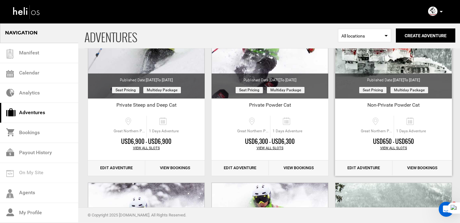
click at [368, 161] on link "Edit Adventure" at bounding box center [363, 167] width 57 height 15
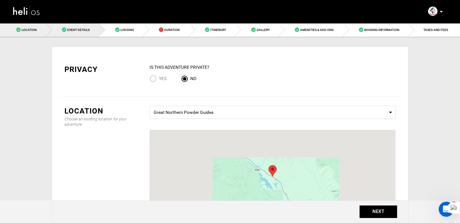
click at [79, 29] on span "Event Details" at bounding box center [78, 29] width 23 height 3
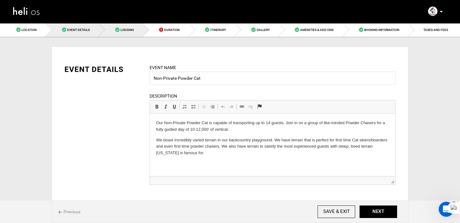
click at [109, 29] on link "Lodging" at bounding box center [121, 30] width 44 height 14
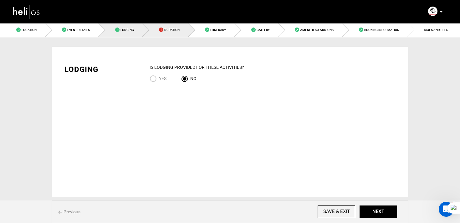
click at [165, 26] on link "Duration" at bounding box center [166, 30] width 46 height 14
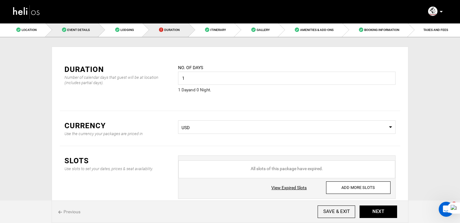
click at [77, 29] on span "Event Details" at bounding box center [78, 29] width 23 height 3
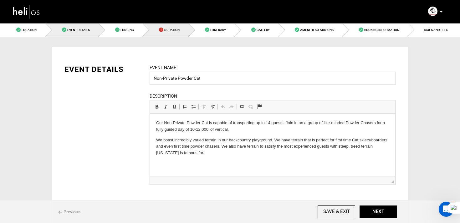
click at [175, 30] on span "Duration" at bounding box center [171, 29] width 15 height 3
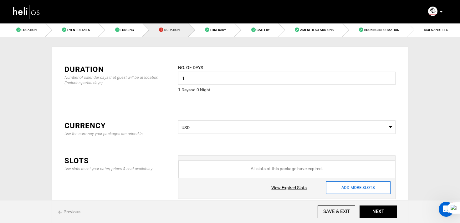
click at [352, 183] on input "ADD MORE SLOTS" at bounding box center [358, 187] width 64 height 13
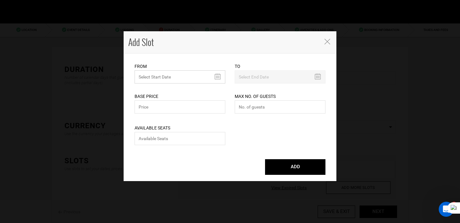
click at [183, 78] on input "text" at bounding box center [180, 76] width 91 height 13
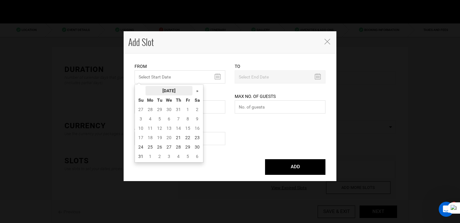
click at [180, 91] on th "August 2025" at bounding box center [168, 90] width 47 height 9
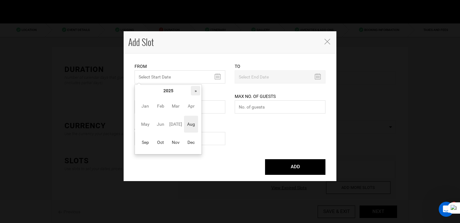
click at [198, 91] on th "»" at bounding box center [195, 90] width 9 height 9
click at [194, 108] on span "Apr" at bounding box center [191, 106] width 14 height 17
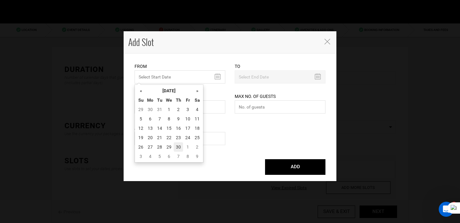
click at [177, 148] on td "30" at bounding box center [178, 146] width 9 height 9
type input "04/30/2026"
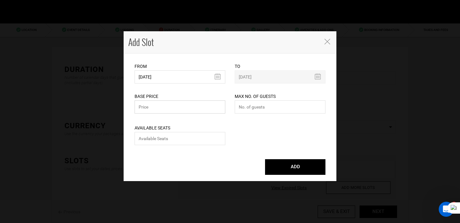
click at [178, 107] on input "text" at bounding box center [180, 106] width 91 height 13
type input "650"
type input "0"
click at [265, 159] on button "ADD" at bounding box center [295, 167] width 60 height 16
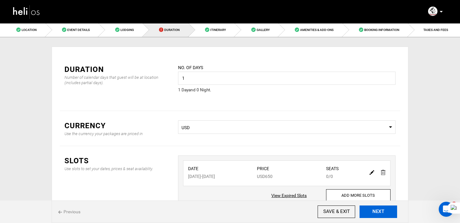
click at [378, 214] on button "NEXT" at bounding box center [378, 212] width 38 height 13
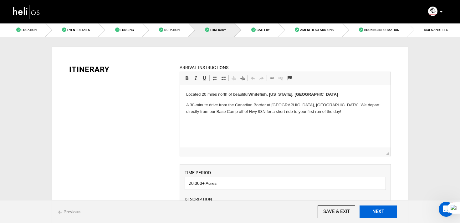
click at [378, 214] on button "NEXT" at bounding box center [378, 212] width 38 height 13
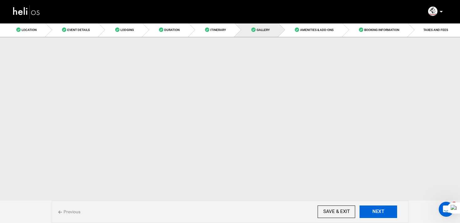
click at [378, 214] on button "NEXT" at bounding box center [378, 212] width 38 height 13
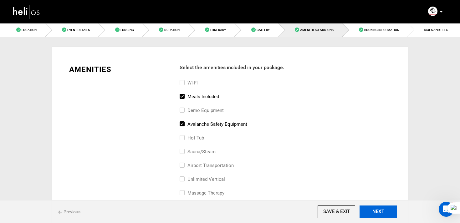
click at [378, 214] on button "NEXT" at bounding box center [378, 212] width 38 height 13
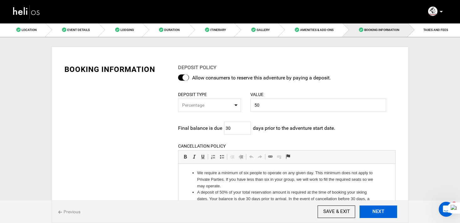
click at [378, 214] on button "NEXT" at bounding box center [378, 212] width 38 height 13
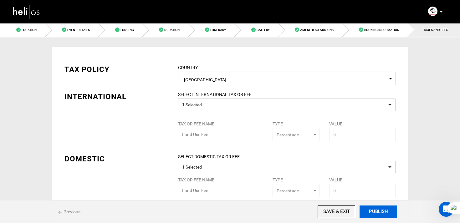
click at [378, 214] on button "PUBLISH" at bounding box center [378, 212] width 38 height 13
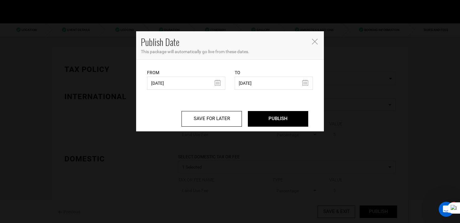
click at [313, 43] on icon "Close" at bounding box center [315, 42] width 6 height 6
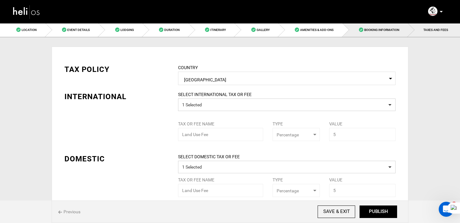
click at [367, 26] on link "Booking Information" at bounding box center [376, 30] width 66 height 14
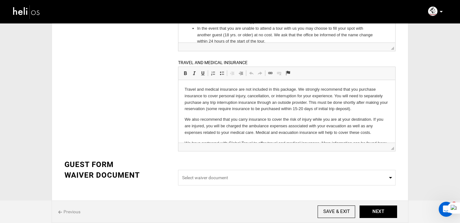
scroll to position [17, 0]
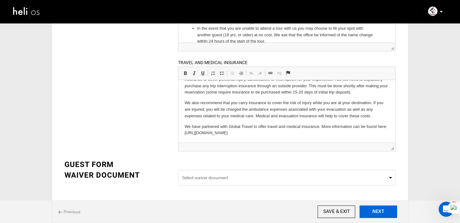
click at [387, 211] on button "NEXT" at bounding box center [378, 212] width 38 height 13
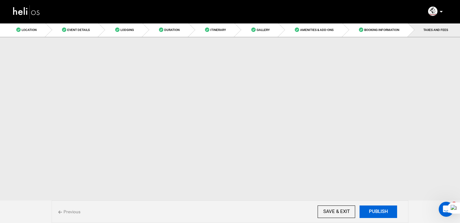
click at [387, 211] on button "PUBLISH" at bounding box center [378, 212] width 38 height 13
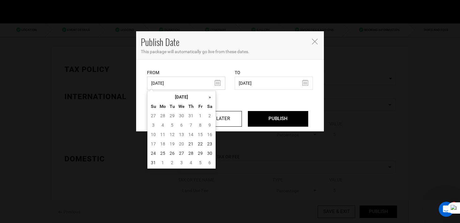
click at [169, 86] on input "10/25/2024" at bounding box center [186, 83] width 78 height 13
click at [191, 144] on td "21" at bounding box center [190, 143] width 9 height 9
type input "08/21/2025"
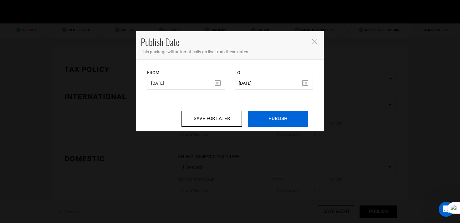
click at [269, 123] on input "PUBLISH" at bounding box center [278, 119] width 60 height 16
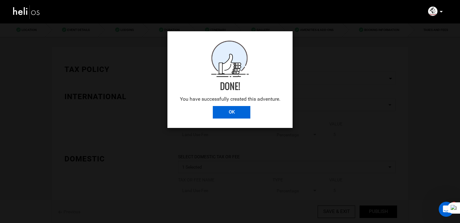
click at [238, 118] on input "OK" at bounding box center [232, 112] width 38 height 13
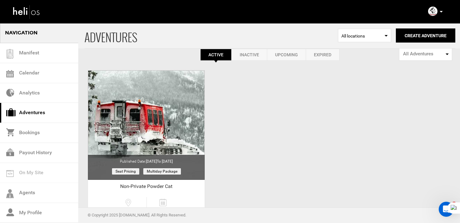
scroll to position [15, 0]
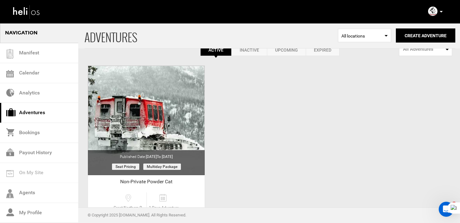
click at [322, 52] on link "Expired" at bounding box center [323, 50] width 34 height 12
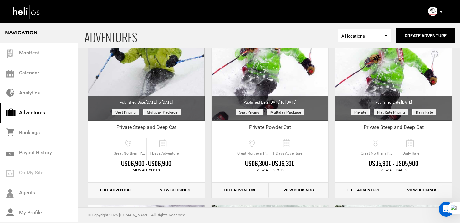
scroll to position [277, 0]
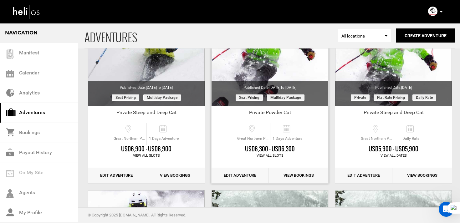
click at [247, 174] on link "Edit Adventure" at bounding box center [239, 175] width 57 height 15
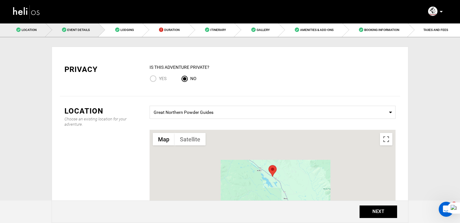
click at [95, 36] on link "Event Details" at bounding box center [72, 30] width 53 height 14
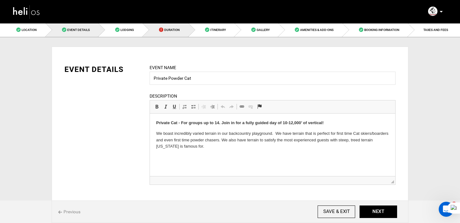
click at [165, 30] on span "Duration" at bounding box center [171, 29] width 15 height 3
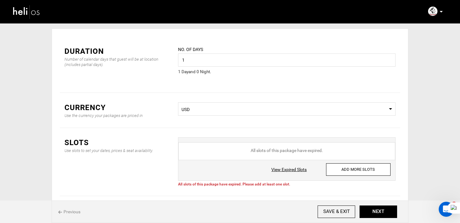
scroll to position [18, 0]
click at [341, 170] on input "ADD MORE SLOTS" at bounding box center [358, 169] width 64 height 13
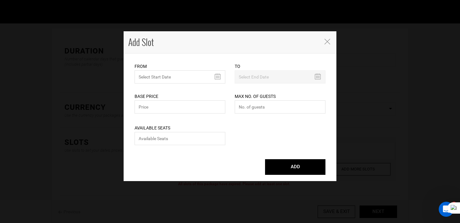
click at [165, 85] on div "Base Price Please enter a valid total price." at bounding box center [180, 100] width 91 height 32
click at [174, 79] on input "text" at bounding box center [180, 76] width 91 height 13
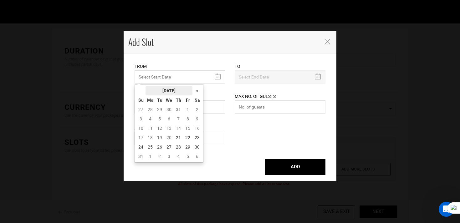
click at [174, 89] on th "August 2025" at bounding box center [168, 90] width 47 height 9
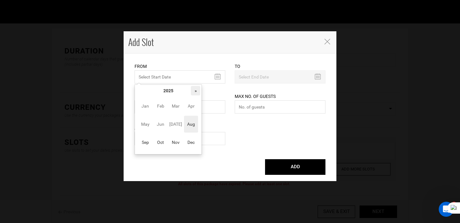
click at [194, 91] on th "»" at bounding box center [195, 90] width 9 height 9
click at [191, 104] on span "Apr" at bounding box center [191, 106] width 14 height 17
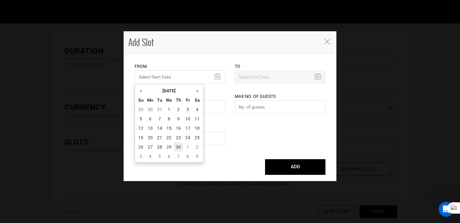
click at [176, 145] on td "30" at bounding box center [178, 146] width 9 height 9
type input "04/30/2026"
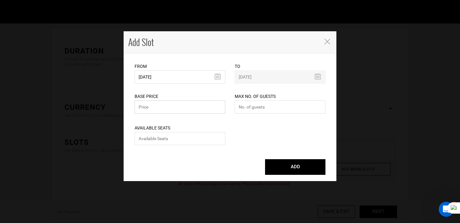
click at [168, 105] on input "text" at bounding box center [180, 106] width 91 height 13
type input "6300"
type input "0"
click at [265, 159] on button "ADD" at bounding box center [295, 167] width 60 height 16
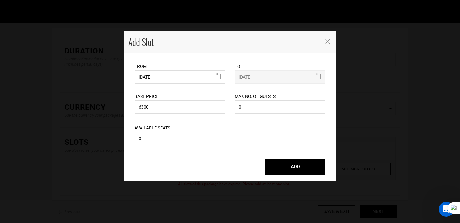
type input "04/30/2026"
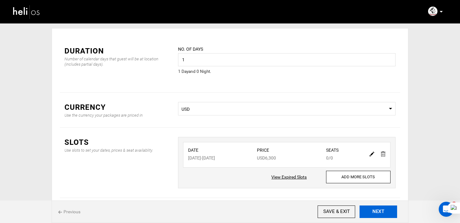
click at [380, 212] on button "NEXT" at bounding box center [378, 212] width 38 height 13
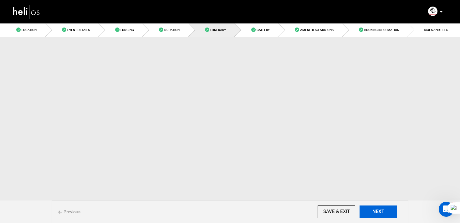
click at [380, 212] on button "NEXT" at bounding box center [378, 212] width 38 height 13
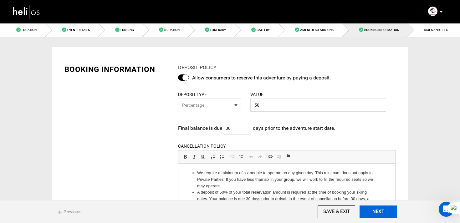
click at [380, 212] on button "NEXT" at bounding box center [378, 212] width 38 height 13
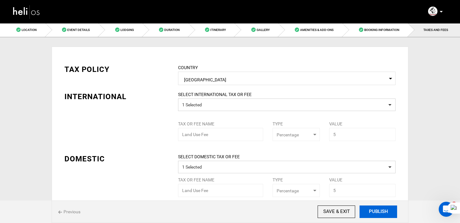
click at [380, 212] on button "PUBLISH" at bounding box center [378, 212] width 38 height 13
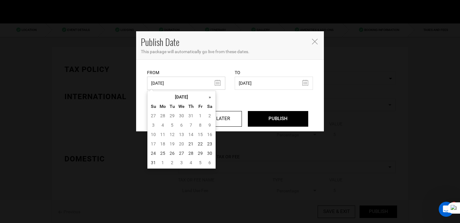
click at [174, 82] on input "10/25/2024" at bounding box center [186, 83] width 78 height 13
click at [188, 142] on td "21" at bounding box center [190, 143] width 9 height 9
type input "08/21/2025"
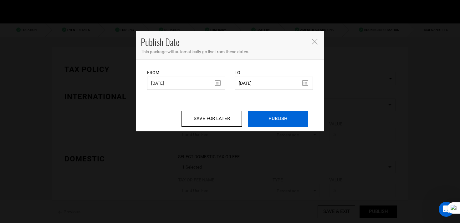
click at [288, 121] on input "PUBLISH" at bounding box center [278, 119] width 60 height 16
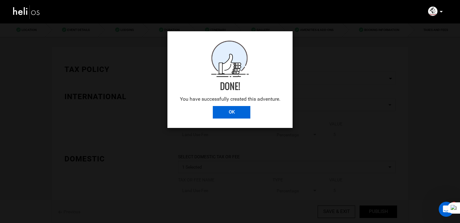
click at [232, 112] on input "OK" at bounding box center [232, 112] width 38 height 13
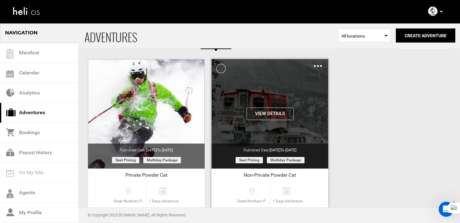
scroll to position [13, 0]
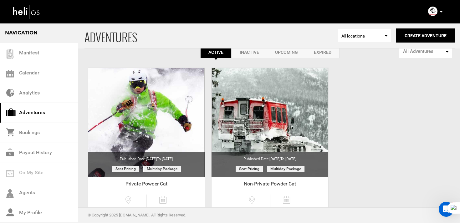
click at [333, 55] on link "Expired" at bounding box center [323, 52] width 34 height 12
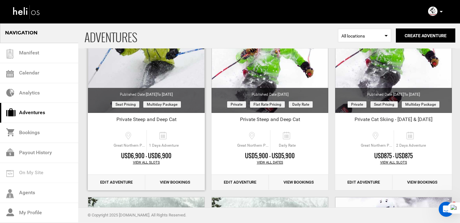
scroll to position [271, 0]
click at [122, 181] on link "Edit Adventure" at bounding box center [116, 182] width 57 height 15
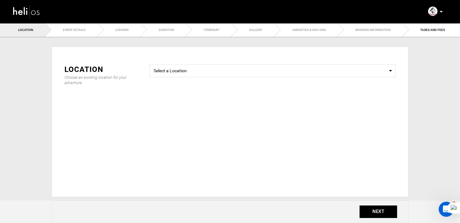
type input "1"
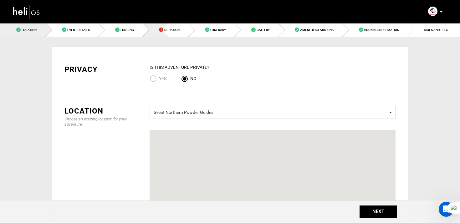
click at [167, 32] on span "Duration" at bounding box center [171, 29] width 15 height 3
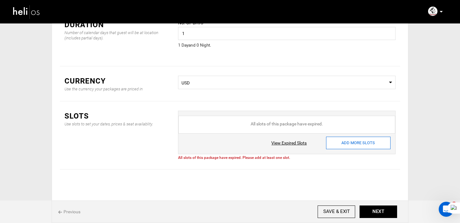
click at [354, 140] on input "ADD MORE SLOTS" at bounding box center [358, 143] width 64 height 13
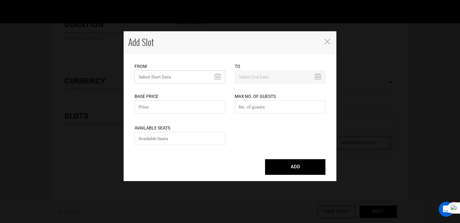
click at [172, 77] on input "text" at bounding box center [180, 76] width 91 height 13
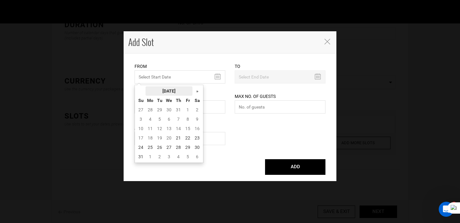
click at [171, 89] on th "August 2025" at bounding box center [168, 90] width 47 height 9
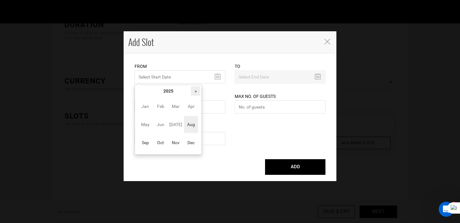
click at [200, 89] on th "»" at bounding box center [195, 90] width 9 height 9
click at [190, 102] on span "Apr" at bounding box center [191, 106] width 14 height 17
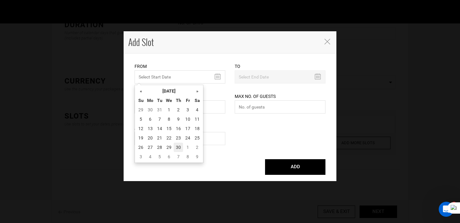
click at [179, 148] on td "30" at bounding box center [178, 147] width 9 height 9
type input "04/30/2026"
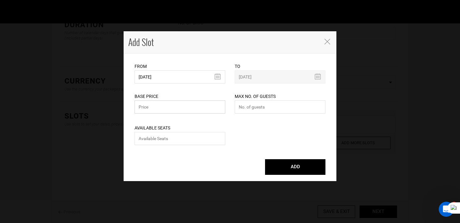
click at [167, 109] on input "text" at bounding box center [180, 106] width 91 height 13
type input "6900"
type input "09"
type input "0"
click at [251, 109] on input "09" at bounding box center [280, 106] width 91 height 13
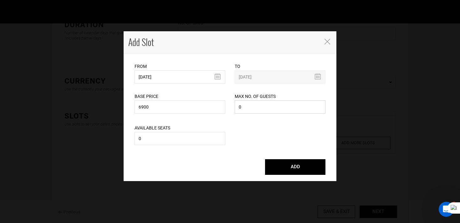
type input "0"
click at [265, 159] on button "ADD" at bounding box center [295, 167] width 60 height 16
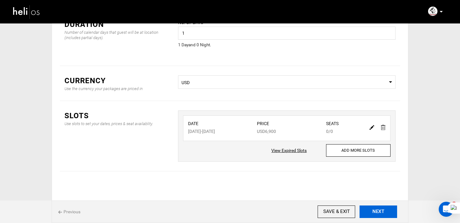
click at [376, 211] on button "NEXT" at bounding box center [378, 212] width 38 height 13
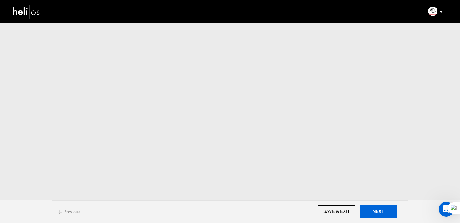
click at [376, 211] on button "NEXT" at bounding box center [378, 212] width 38 height 13
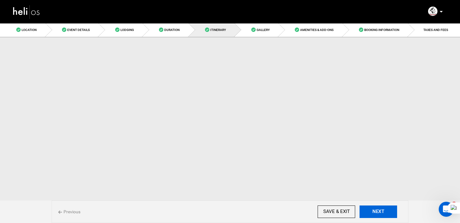
click at [376, 211] on button "NEXT" at bounding box center [378, 212] width 38 height 13
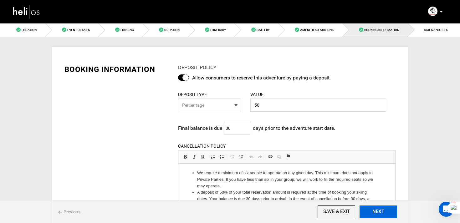
click at [376, 211] on button "NEXT" at bounding box center [378, 212] width 38 height 13
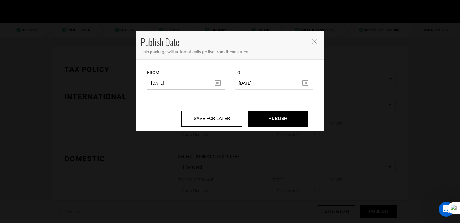
click at [179, 84] on input "10/25/2024" at bounding box center [186, 83] width 78 height 13
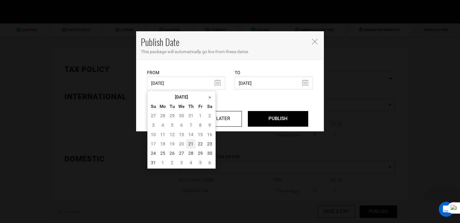
click at [188, 143] on td "21" at bounding box center [190, 143] width 9 height 9
type input "08/21/2025"
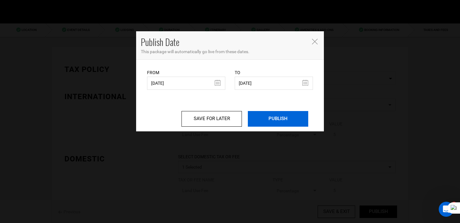
click at [277, 121] on input "PUBLISH" at bounding box center [278, 119] width 60 height 16
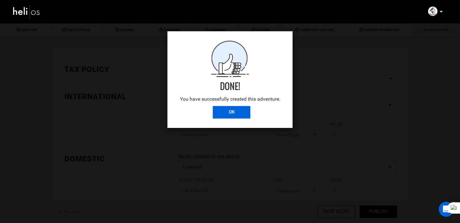
click at [239, 106] on input "OK" at bounding box center [232, 112] width 38 height 13
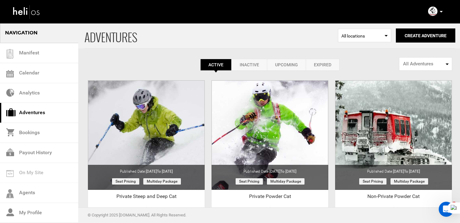
click at [440, 10] on p at bounding box center [441, 11] width 4 height 7
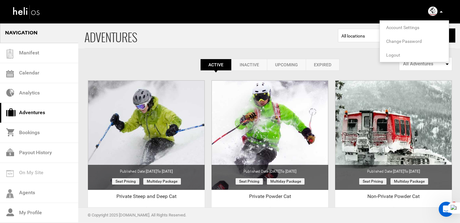
click at [398, 55] on span "Logout" at bounding box center [393, 55] width 14 height 5
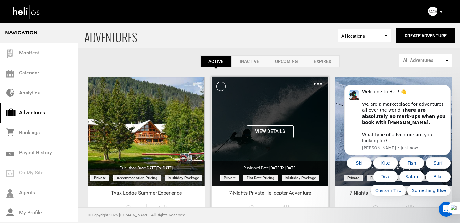
scroll to position [4, 0]
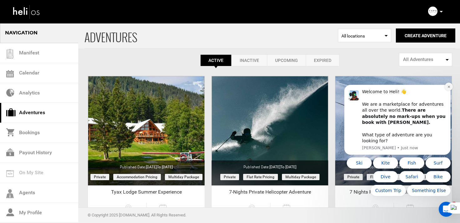
click at [447, 89] on icon "Dismiss notification" at bounding box center [448, 86] width 3 height 3
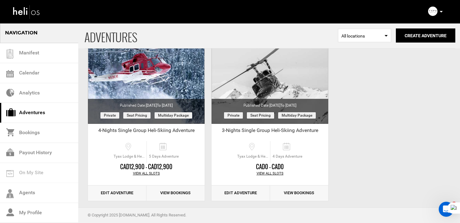
scroll to position [0, 0]
